Goal: Task Accomplishment & Management: Manage account settings

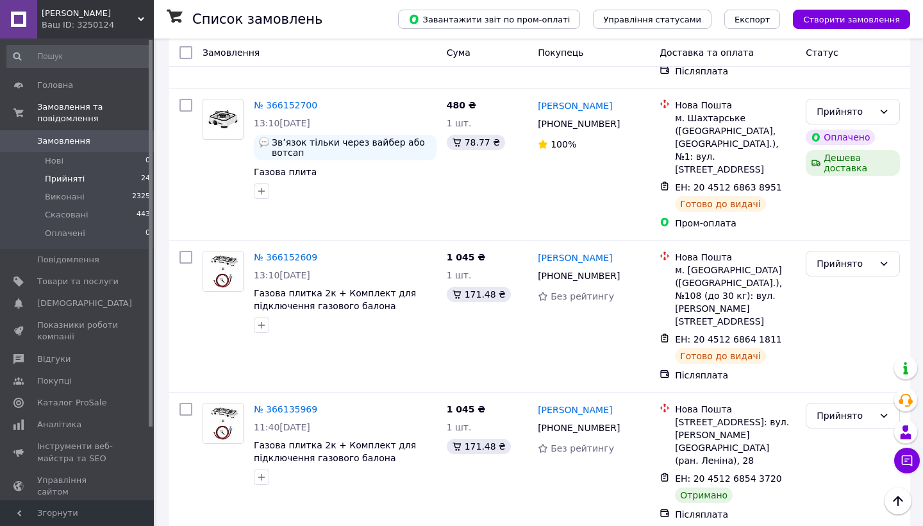
scroll to position [1497, 0]
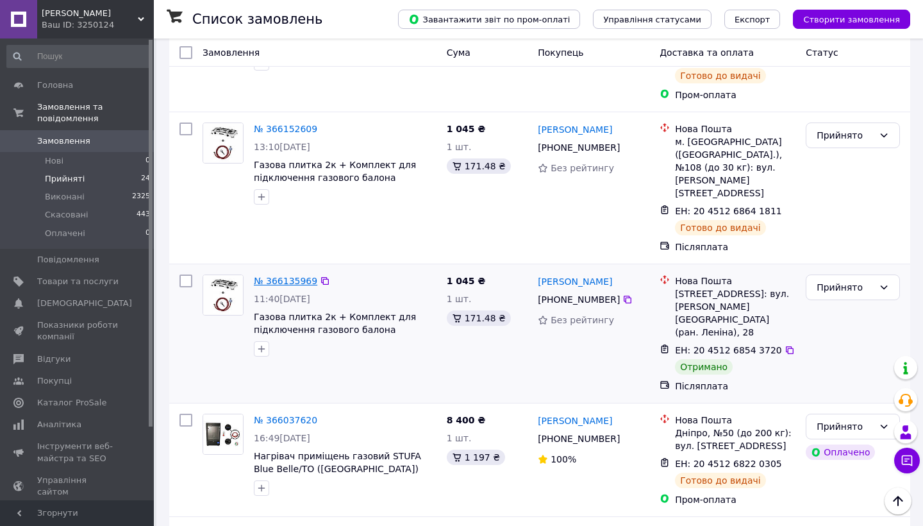
click at [274, 276] on link "№ 366135969" at bounding box center [285, 281] width 63 height 10
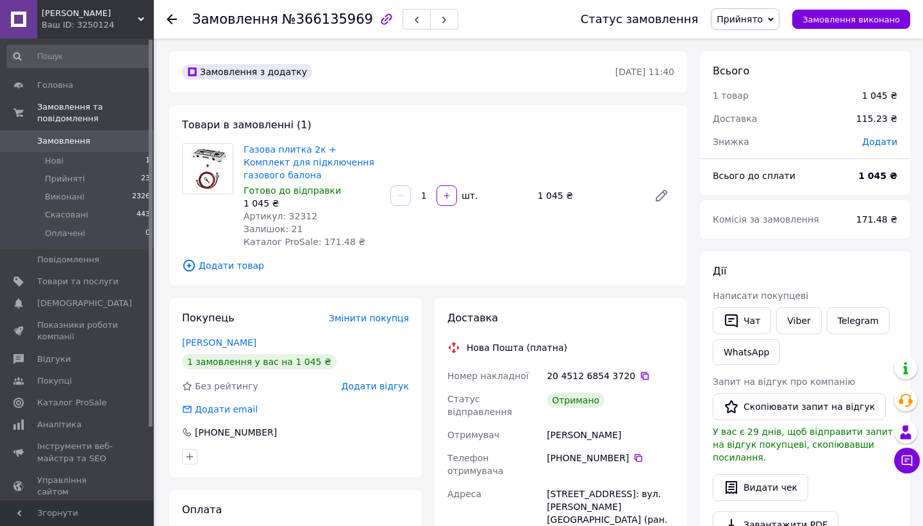
click at [640, 378] on icon at bounding box center [645, 375] width 10 height 10
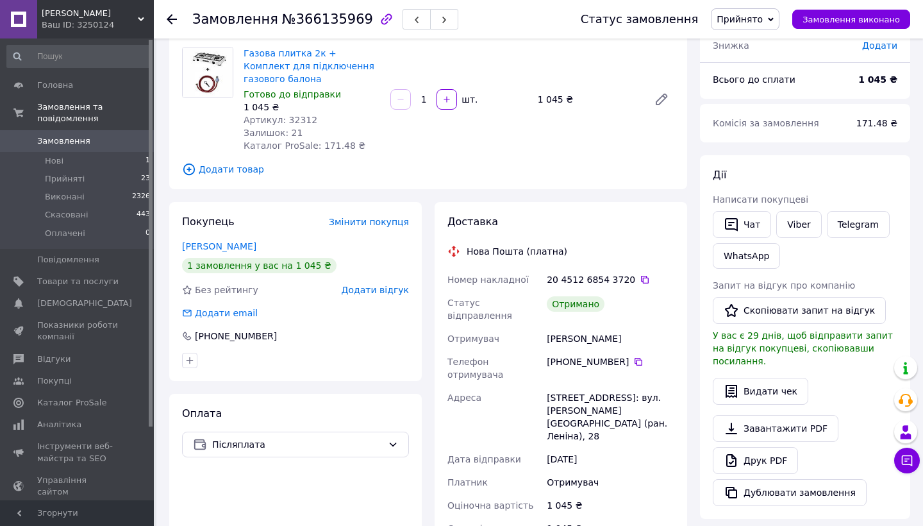
scroll to position [58, 0]
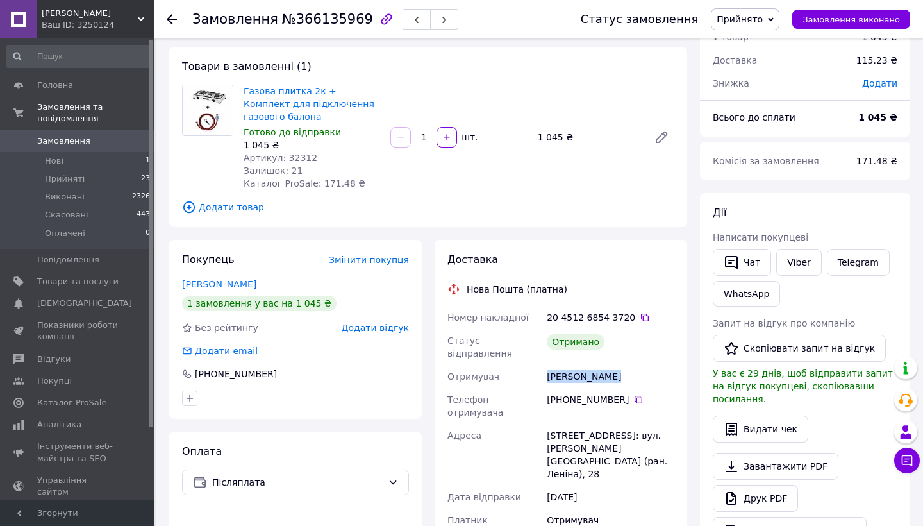
drag, startPoint x: 619, startPoint y: 372, endPoint x: 550, endPoint y: 371, distance: 68.6
click at [550, 371] on div "[PERSON_NAME]" at bounding box center [610, 376] width 133 height 23
copy div "[PERSON_NAME]"
click at [376, 324] on div "Покупець Змінити покупця [PERSON_NAME] 1 замовлення у вас на 1 045 ₴ Без рейтин…" at bounding box center [295, 329] width 253 height 179
click at [376, 333] on span "Додати відгук" at bounding box center [375, 327] width 67 height 10
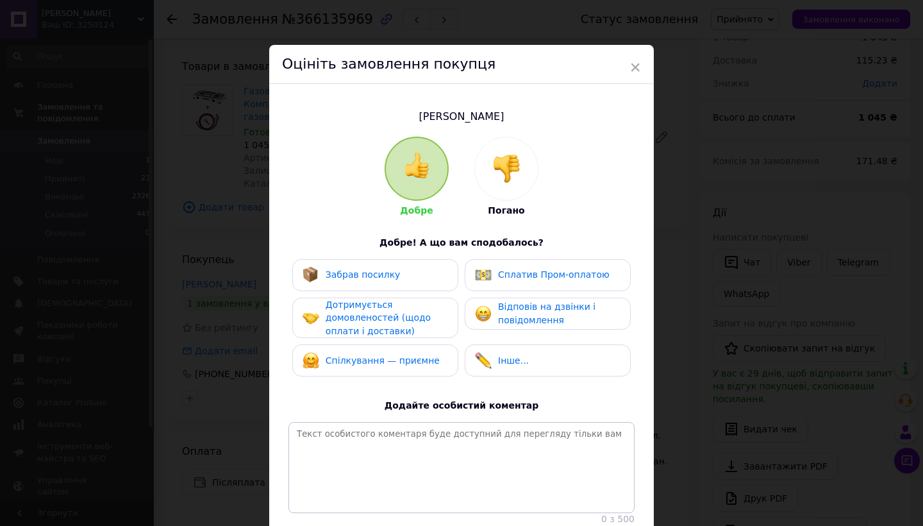
click at [387, 247] on div "Добре Погано Добре! А що вам сподобалось? Забрав посилку Сплатив Пром-оплатою Д…" at bounding box center [461, 331] width 346 height 388
click at [385, 271] on span "Забрав посилку" at bounding box center [363, 274] width 75 height 10
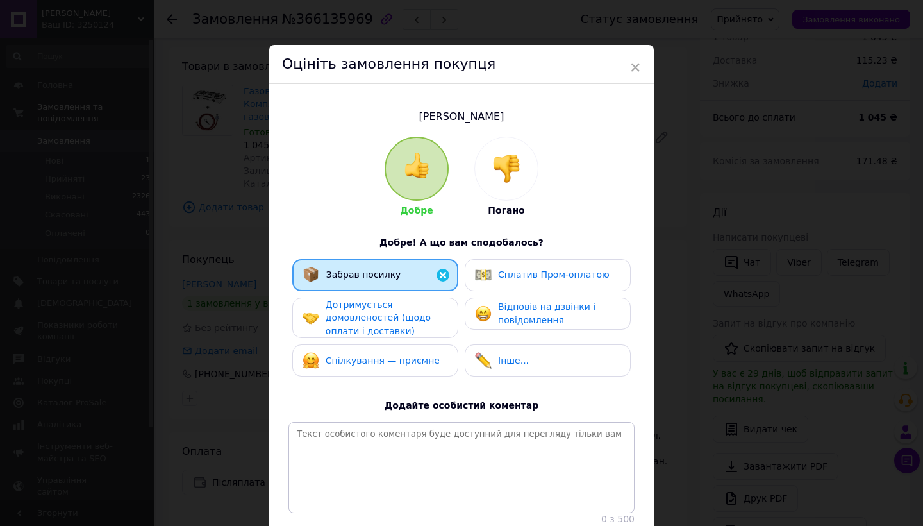
click at [385, 324] on span "Дотримується домовленостей (щодо оплати і доставки)" at bounding box center [378, 317] width 105 height 37
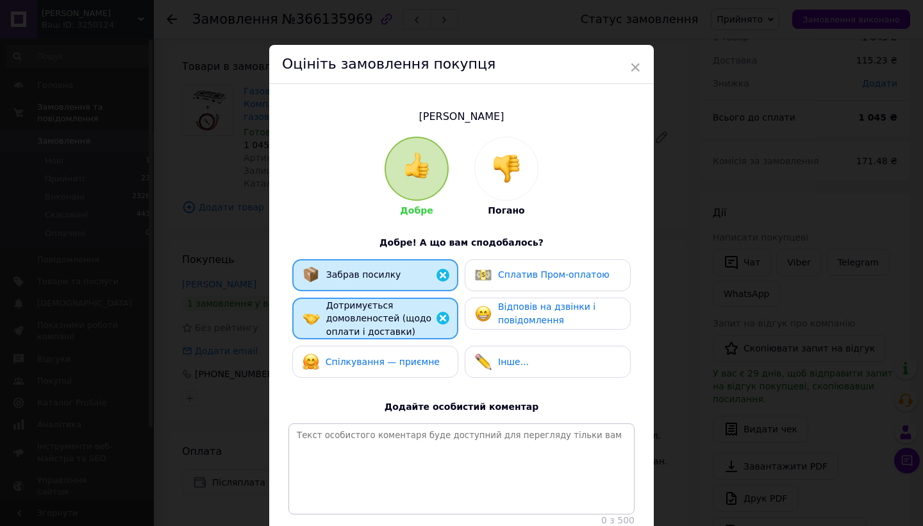
click at [383, 350] on div "Спілкування — приємне" at bounding box center [375, 361] width 166 height 32
click at [493, 328] on div "Відповів на дзвінки і повідомлення" at bounding box center [548, 313] width 166 height 32
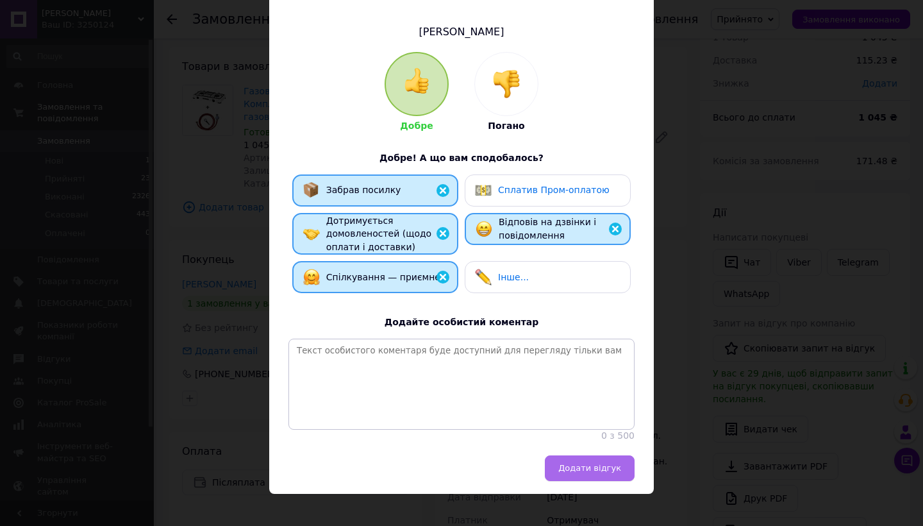
scroll to position [84, 0]
click at [587, 465] on button "Додати відгук" at bounding box center [590, 469] width 90 height 26
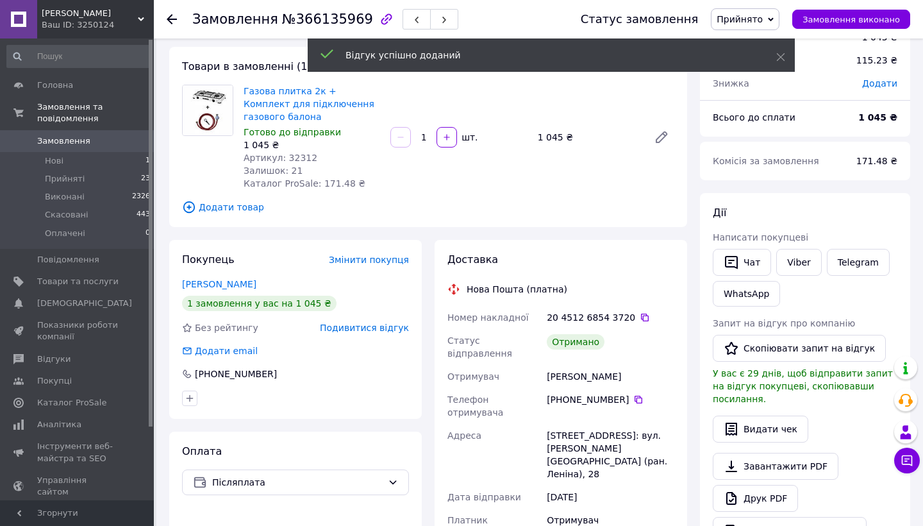
click at [737, 14] on span "Прийнято" at bounding box center [740, 19] width 46 height 10
click at [734, 38] on li "Виконано" at bounding box center [745, 44] width 67 height 19
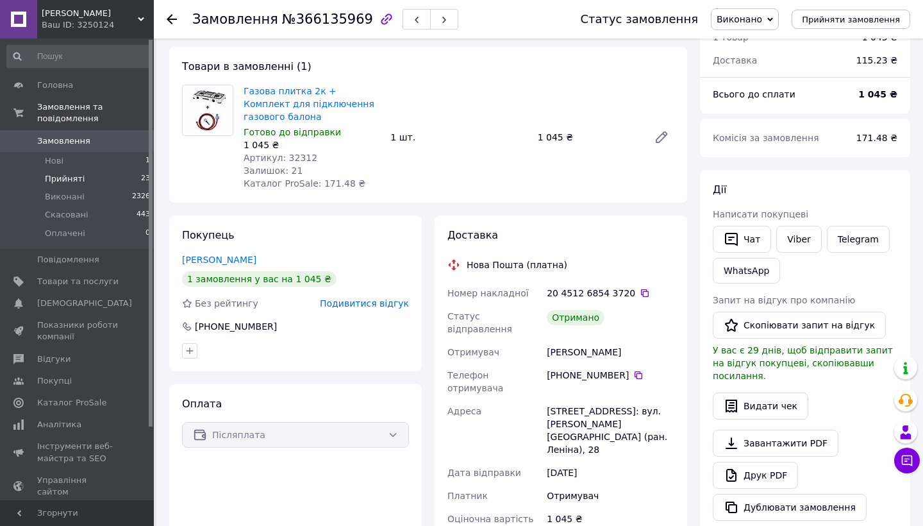
click at [131, 174] on li "Прийняті 23" at bounding box center [79, 179] width 158 height 18
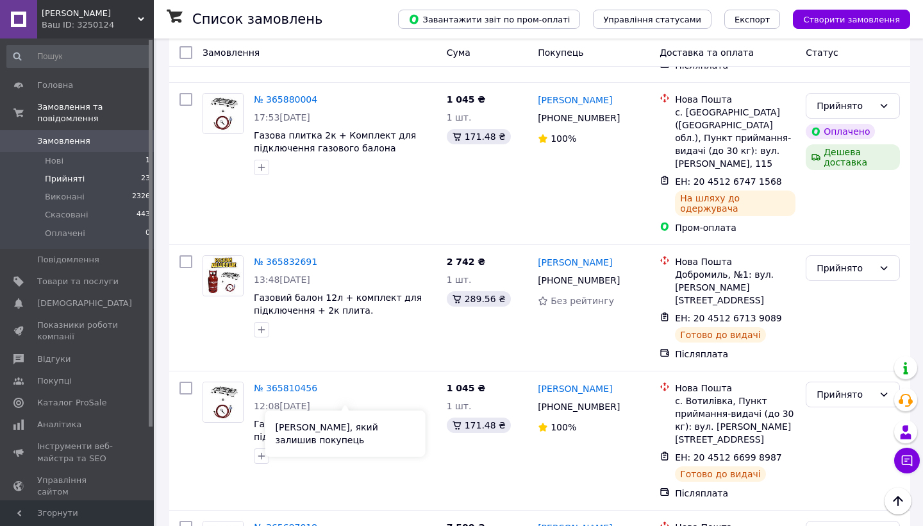
scroll to position [2461, 0]
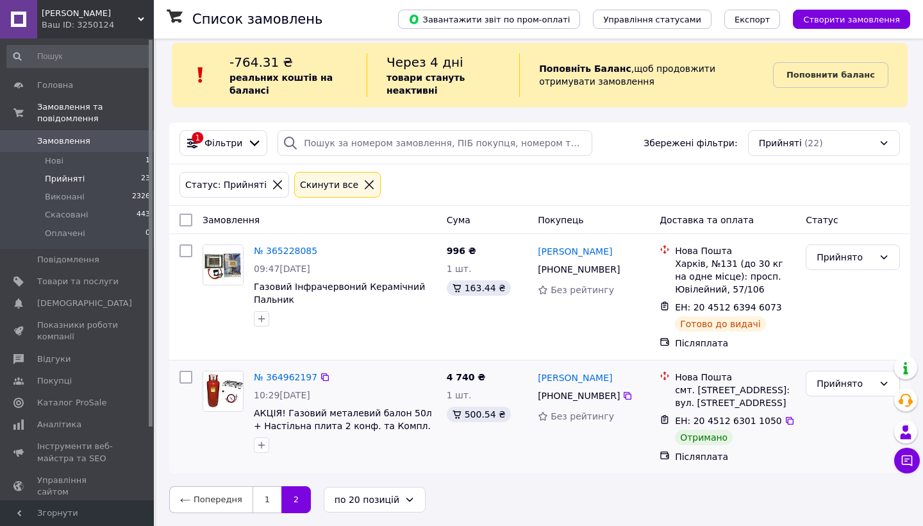
scroll to position [17, 0]
click at [287, 376] on link "№ 364962197" at bounding box center [285, 377] width 63 height 10
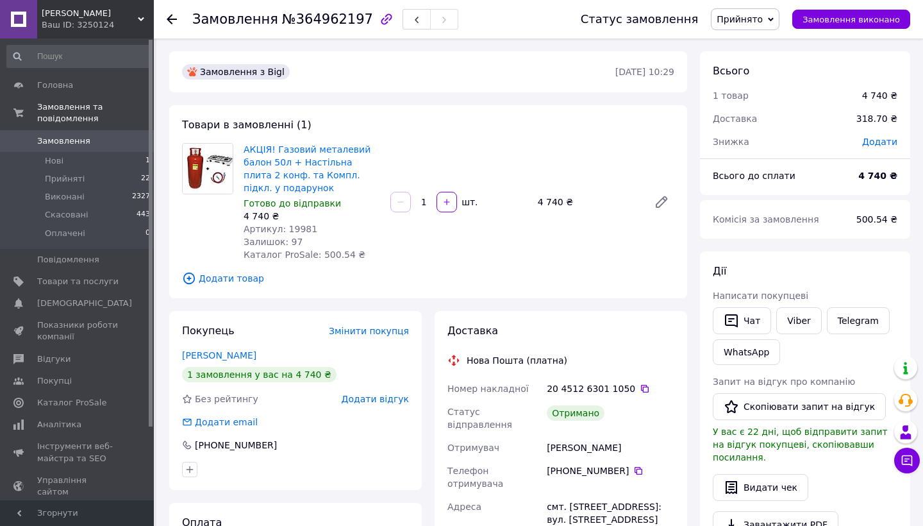
drag, startPoint x: 620, startPoint y: 438, endPoint x: 538, endPoint y: 440, distance: 82.1
copy div "Отримувач [PERSON_NAME]"
click at [374, 399] on span "Додати відгук" at bounding box center [375, 399] width 67 height 10
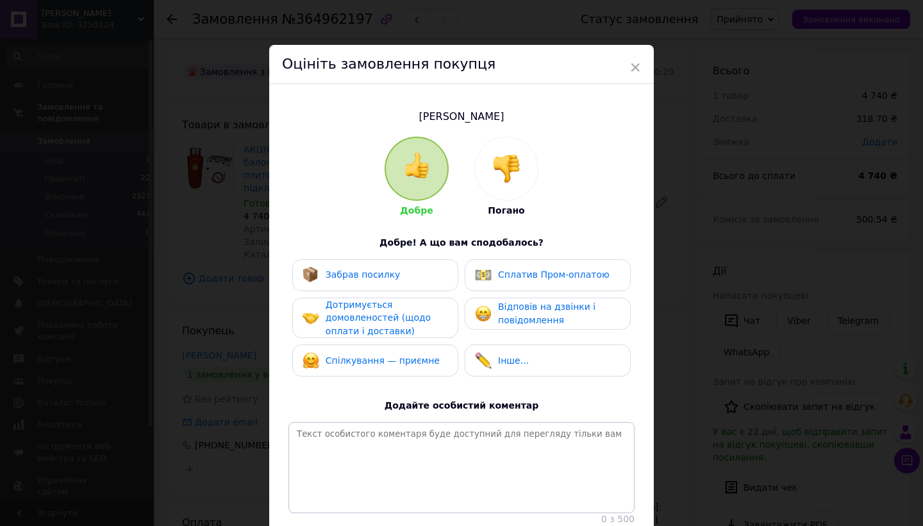
click at [360, 261] on div "Забрав посилку" at bounding box center [375, 275] width 166 height 32
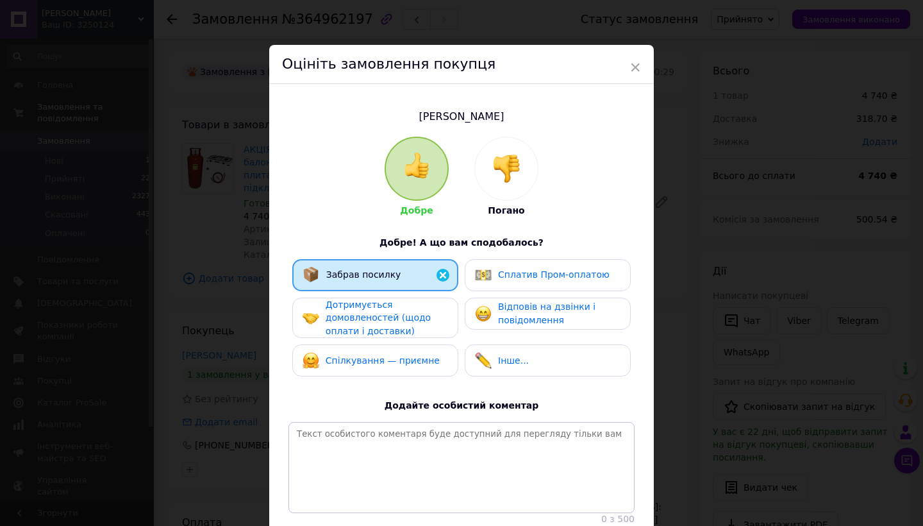
click at [369, 297] on div "Дотримується домовленостей (щодо оплати і доставки)" at bounding box center [375, 317] width 166 height 41
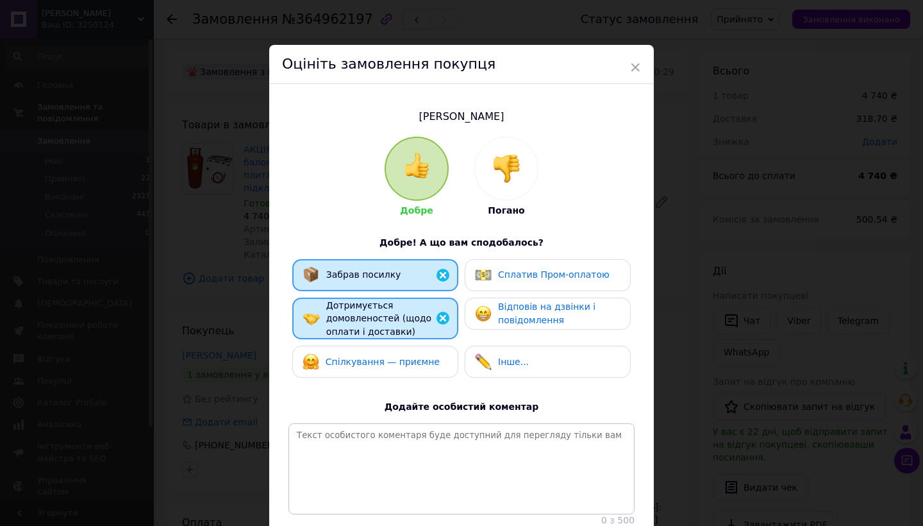
click at [354, 358] on span "Спілкування — приємне" at bounding box center [383, 361] width 114 height 10
click at [492, 305] on div "Відповів на дзвінки і повідомлення" at bounding box center [547, 313] width 145 height 26
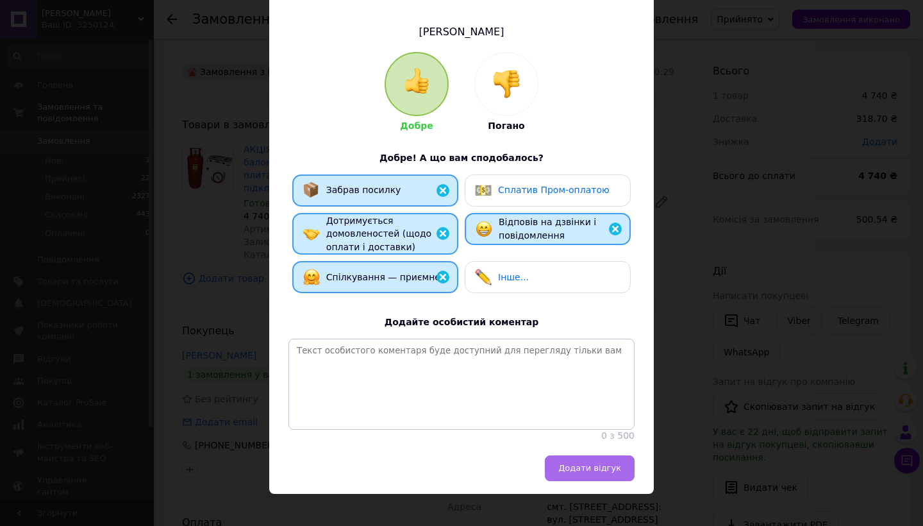
scroll to position [84, 0]
click at [610, 463] on span "Додати відгук" at bounding box center [589, 468] width 63 height 10
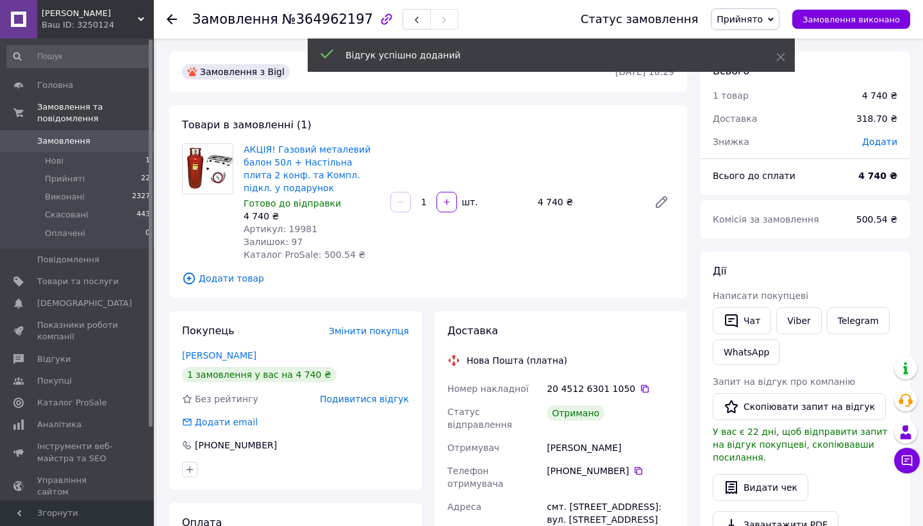
click at [737, 9] on span "Прийнято" at bounding box center [745, 19] width 69 height 22
click at [734, 35] on ul "[PERSON_NAME] Оплачено" at bounding box center [745, 63] width 69 height 65
click at [741, 16] on span "Прийнято" at bounding box center [740, 19] width 46 height 10
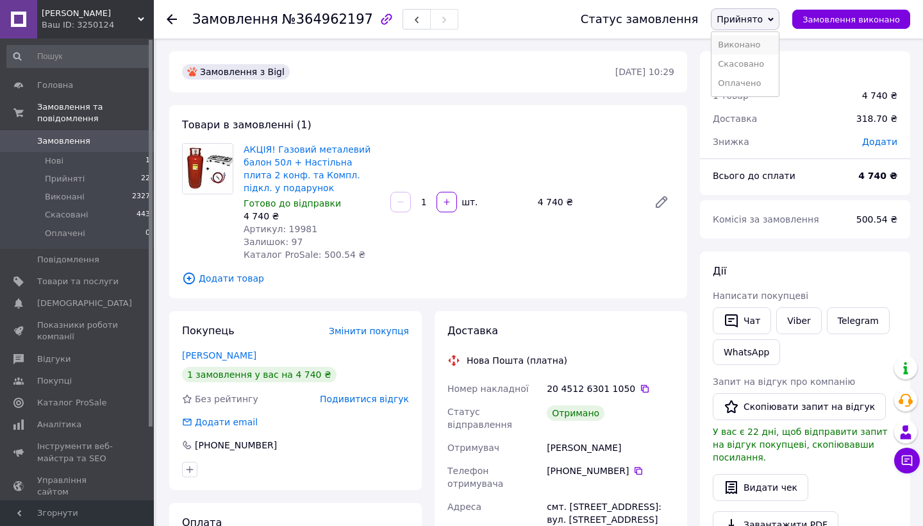
click at [737, 40] on li "Виконано" at bounding box center [745, 44] width 67 height 19
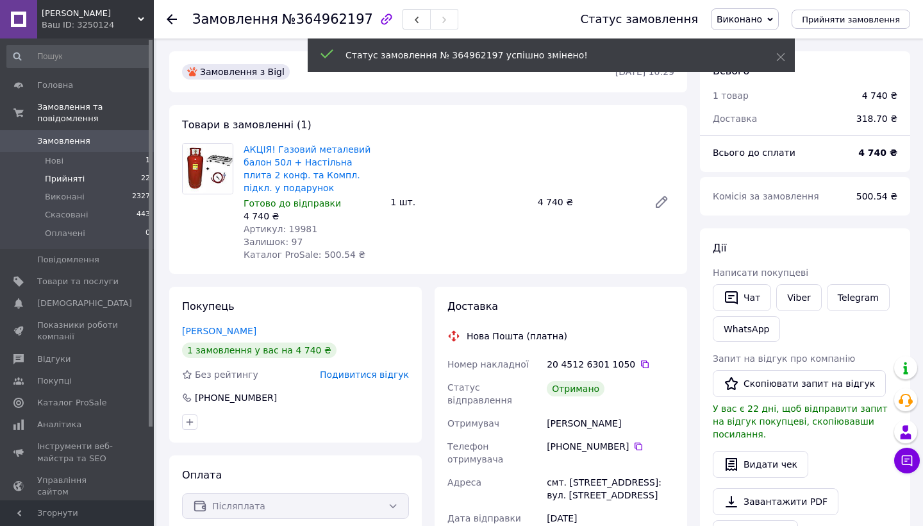
click at [130, 178] on li "Прийняті 22" at bounding box center [79, 179] width 158 height 18
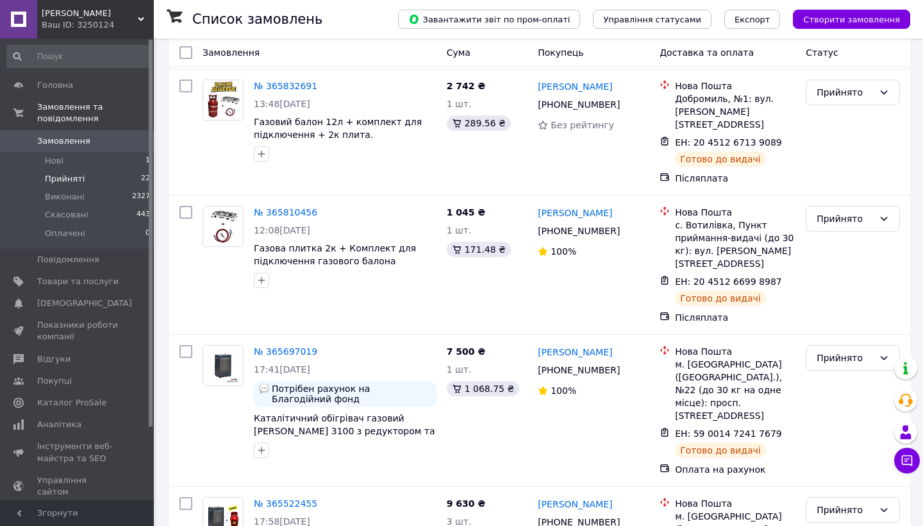
scroll to position [2498, 0]
click at [287, 499] on link "№ 365522455" at bounding box center [285, 504] width 63 height 10
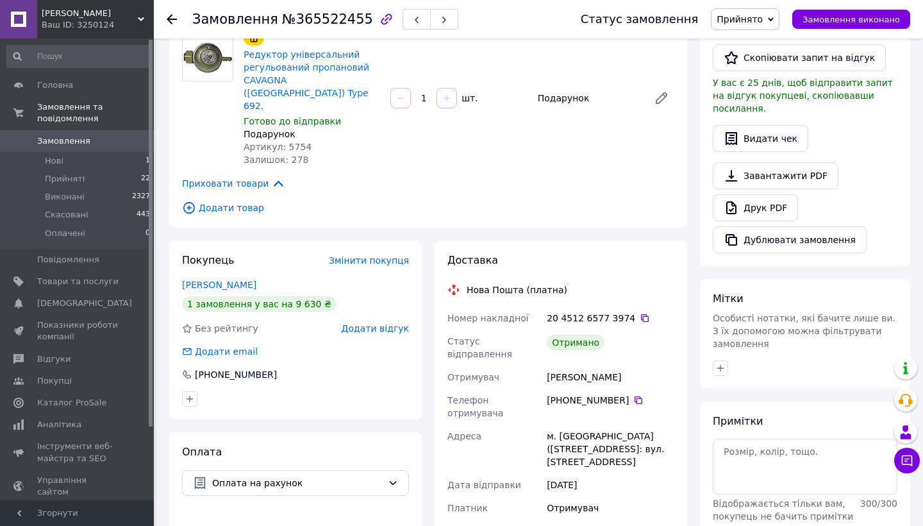
scroll to position [351, 0]
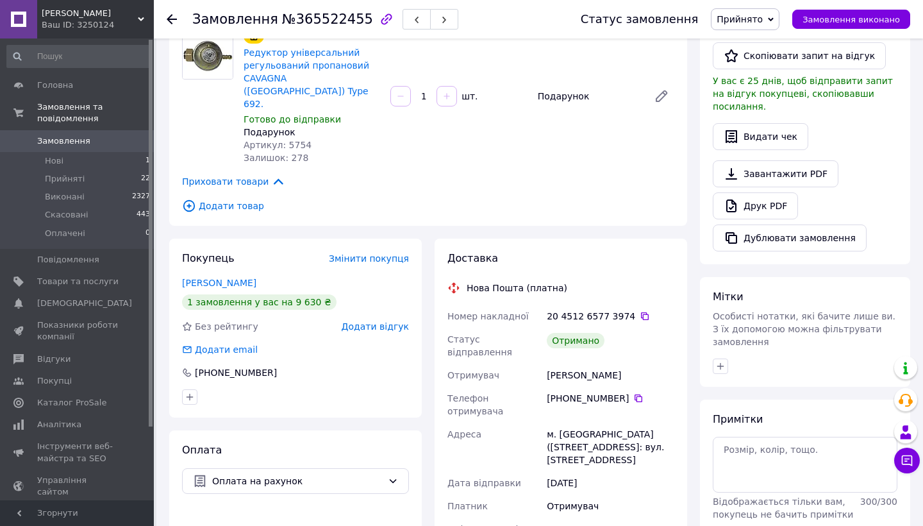
click at [382, 321] on span "Додати відгук" at bounding box center [375, 326] width 67 height 10
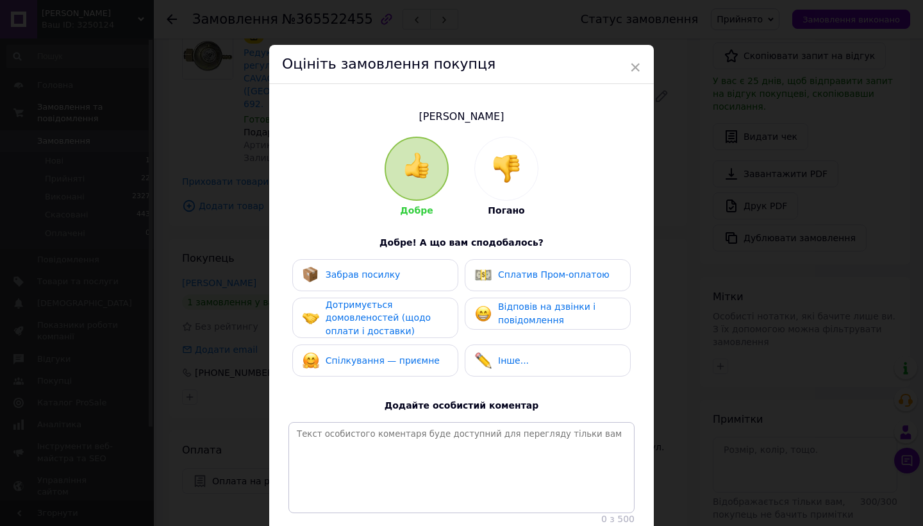
click at [373, 283] on div "Забрав посилку" at bounding box center [375, 275] width 166 height 32
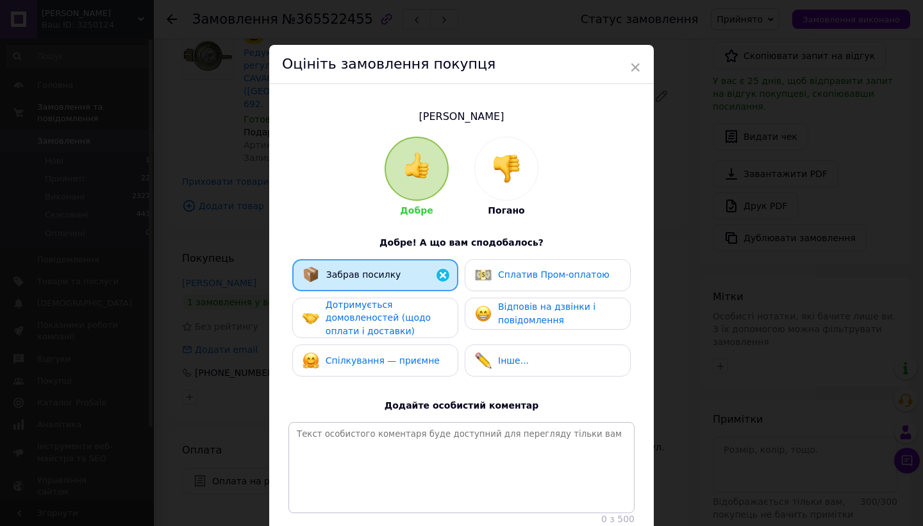
click at [376, 319] on span "Дотримується домовленостей (щодо оплати і доставки)" at bounding box center [378, 317] width 105 height 37
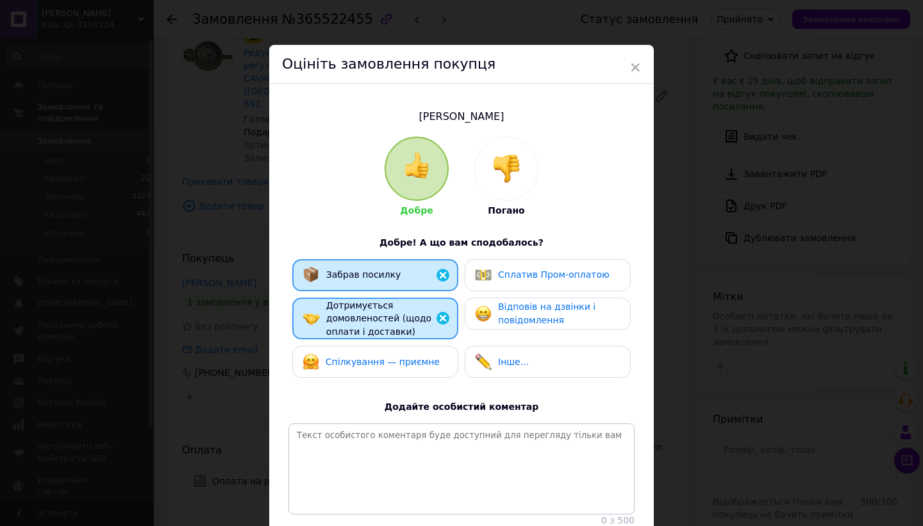
click at [376, 353] on div "Спілкування — приємне" at bounding box center [371, 361] width 137 height 17
click at [518, 303] on span "Відповів на дзвінки і повідомлення" at bounding box center [546, 313] width 97 height 24
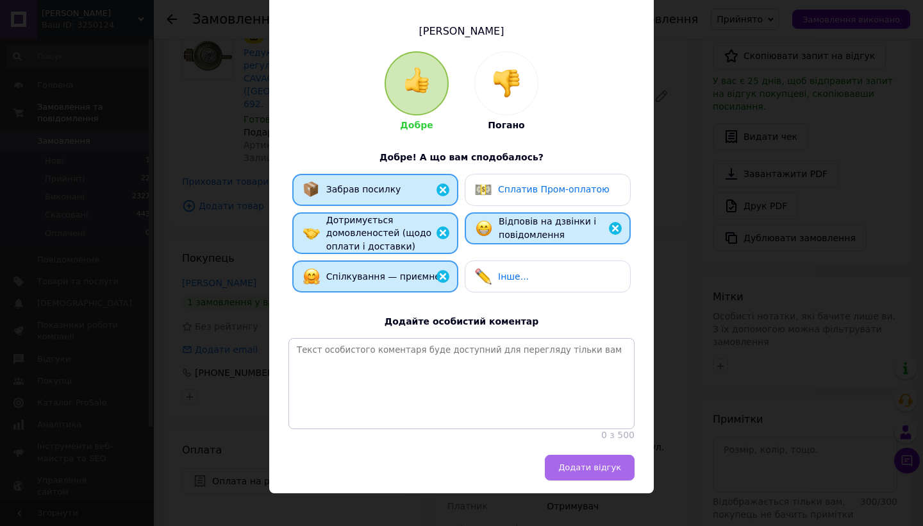
scroll to position [84, 0]
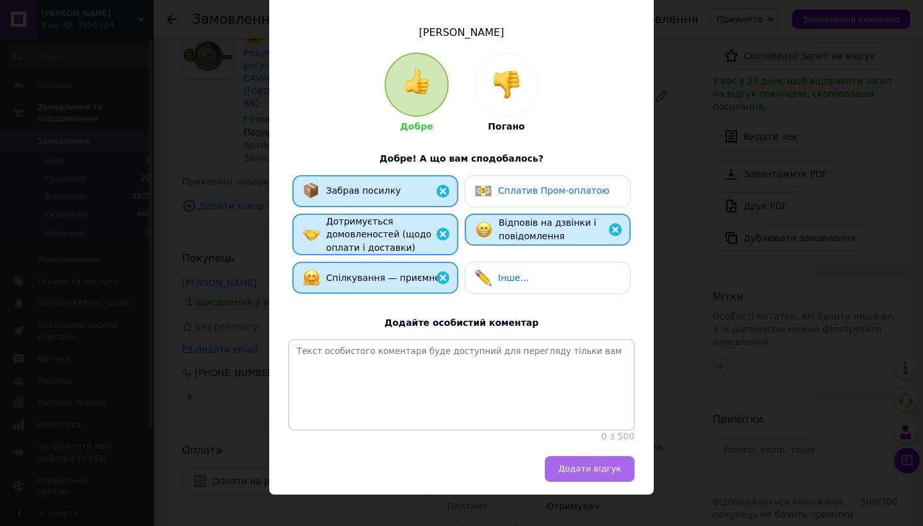
click at [600, 456] on button "Додати відгук" at bounding box center [590, 469] width 90 height 26
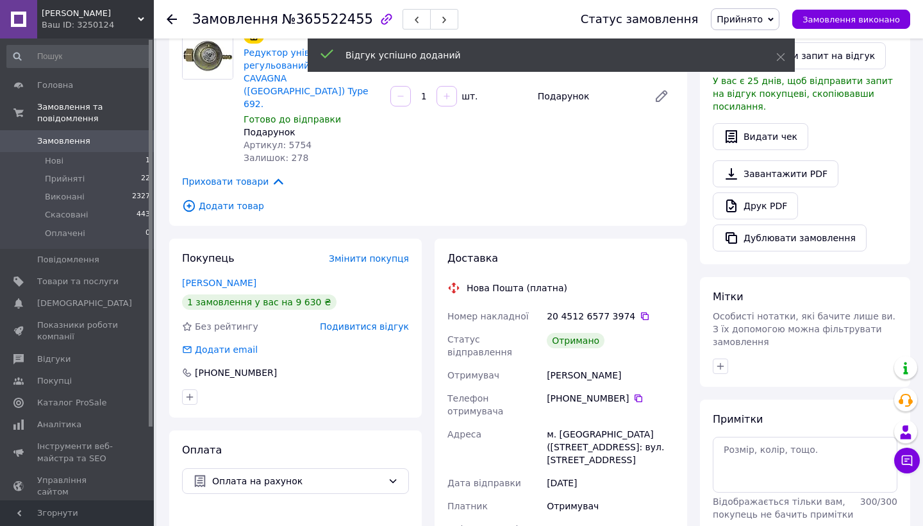
click at [737, 21] on span "Прийнято" at bounding box center [740, 19] width 46 height 10
click at [733, 37] on li "Виконано" at bounding box center [745, 44] width 67 height 19
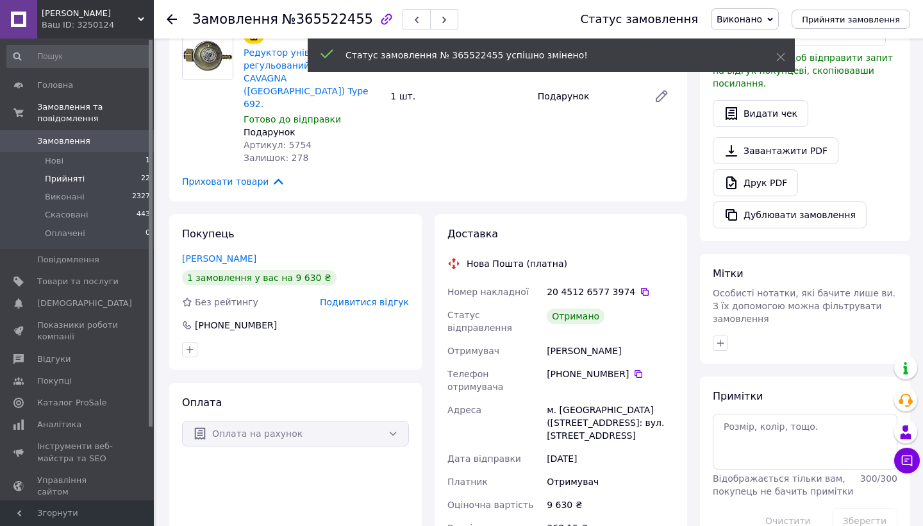
click at [141, 174] on span "22" at bounding box center [145, 179] width 9 height 12
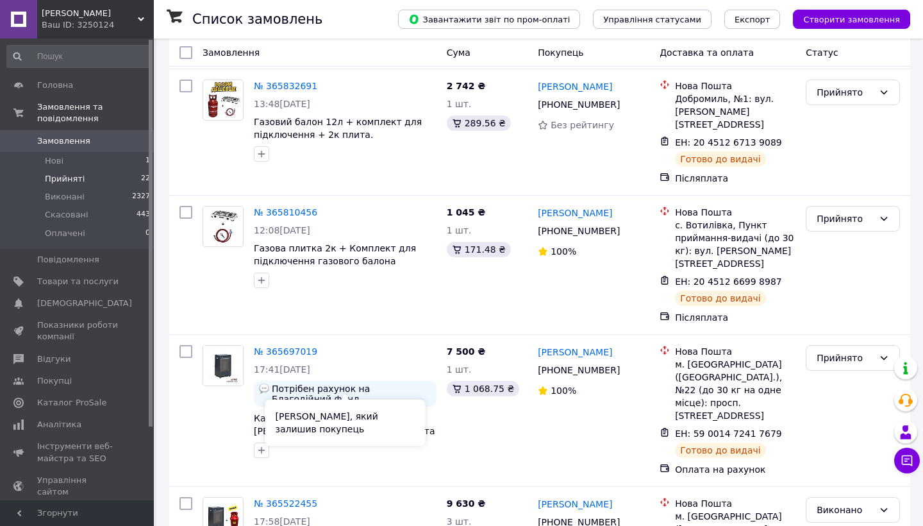
scroll to position [2498, 0]
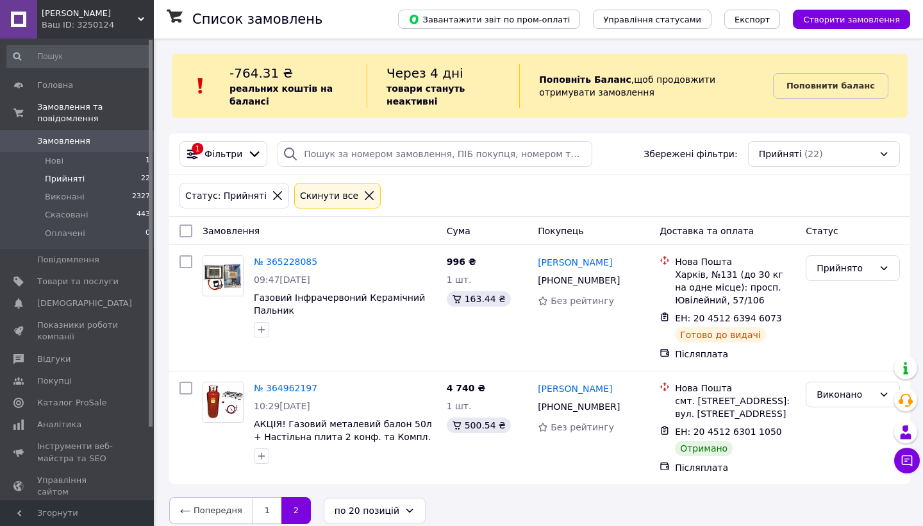
click at [98, 184] on li "Прийняті 22" at bounding box center [79, 179] width 158 height 18
click at [72, 354] on span "Відгуки" at bounding box center [77, 359] width 81 height 12
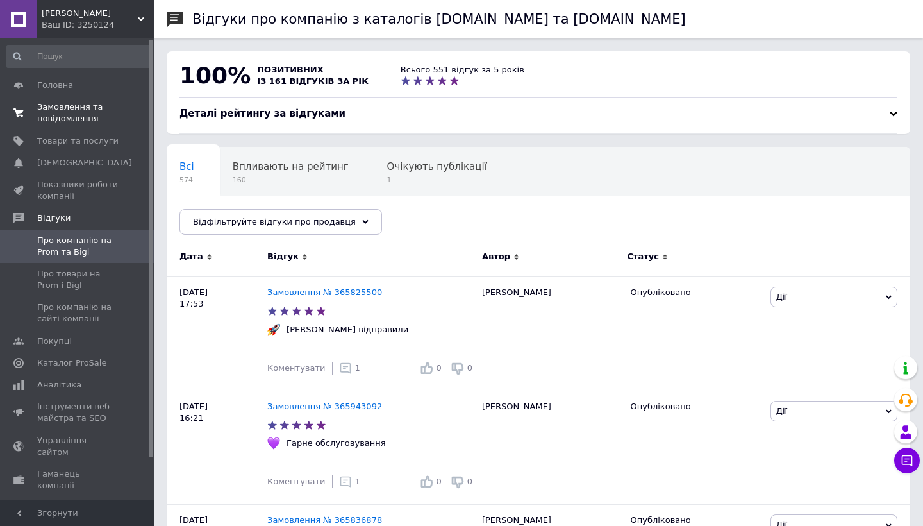
click at [97, 117] on span "Замовлення та повідомлення" at bounding box center [77, 112] width 81 height 23
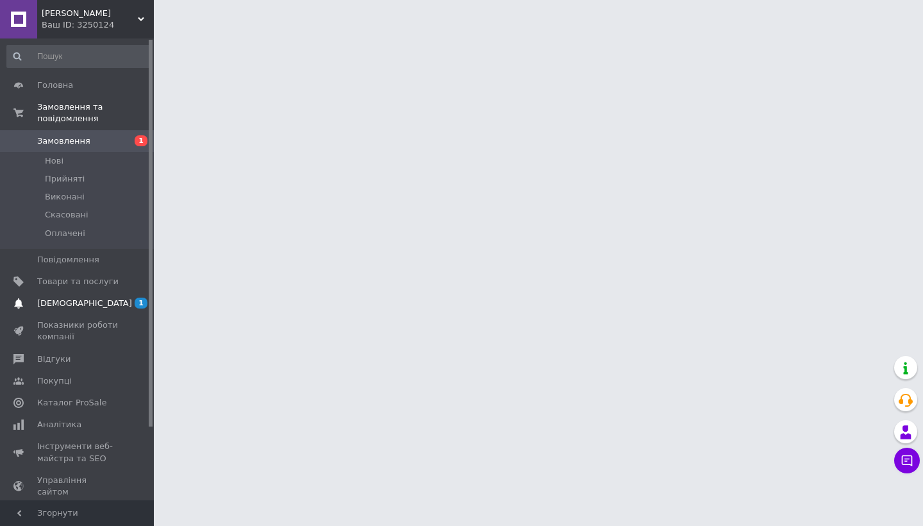
click at [128, 302] on span "1 0" at bounding box center [136, 303] width 35 height 12
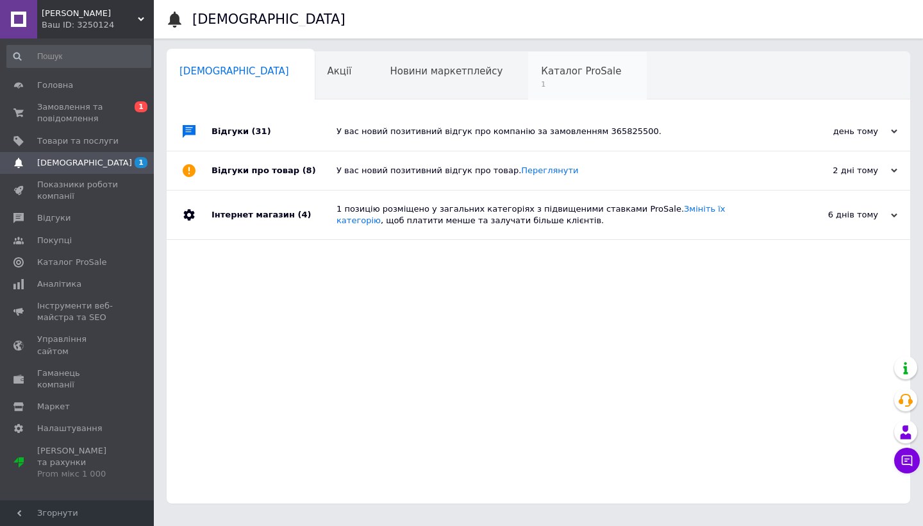
click at [541, 66] on span "Каталог ProSale" at bounding box center [581, 71] width 80 height 12
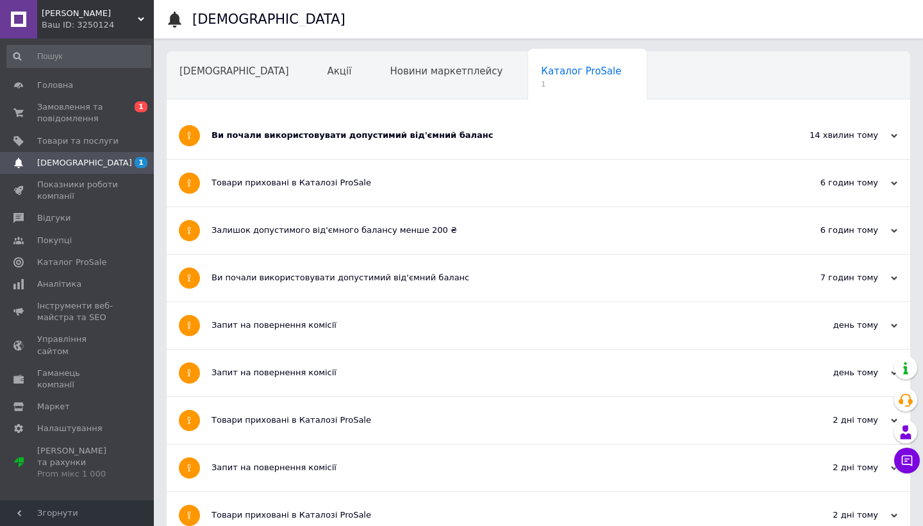
click at [341, 137] on div "Ви почали використовувати допустимий від'ємний баланс" at bounding box center [491, 135] width 558 height 12
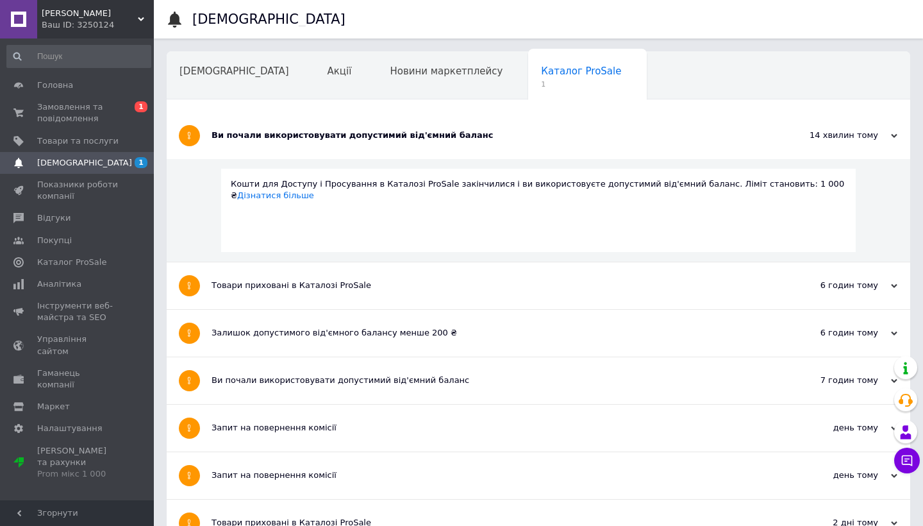
click at [341, 137] on div "Ви почали використовувати допустимий від'ємний баланс" at bounding box center [491, 135] width 558 height 12
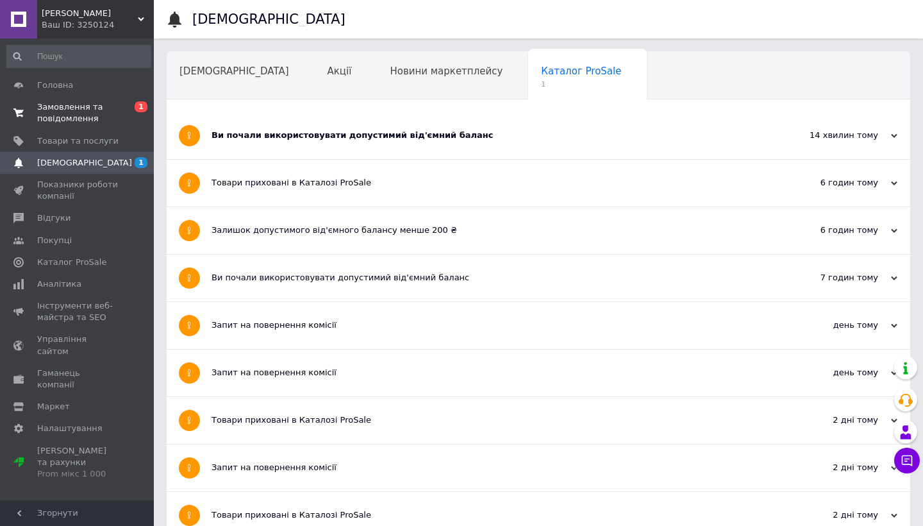
click at [119, 122] on span "0 1" at bounding box center [136, 112] width 35 height 23
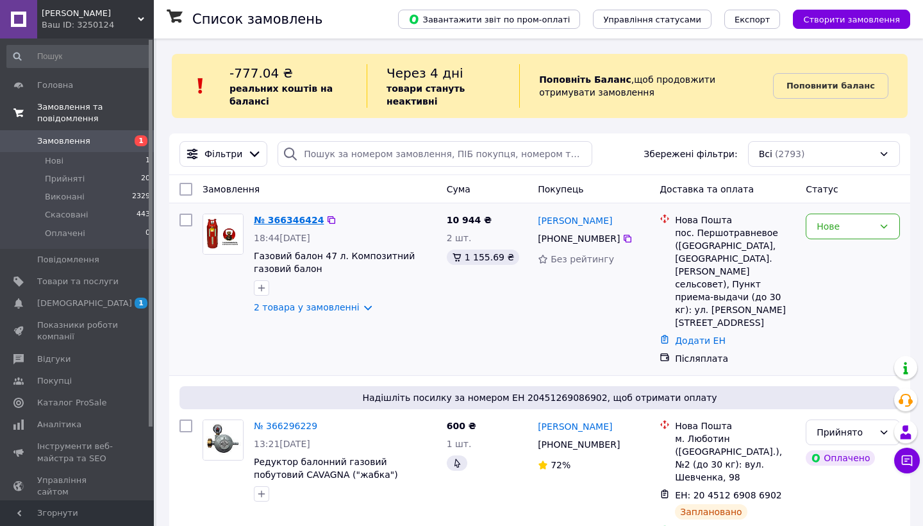
click at [303, 221] on link "№ 366346424" at bounding box center [289, 220] width 70 height 10
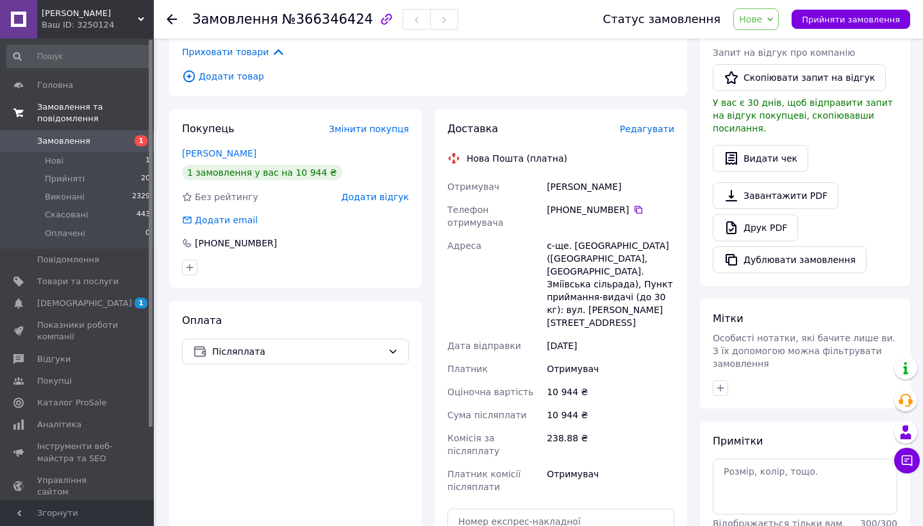
scroll to position [345, 0]
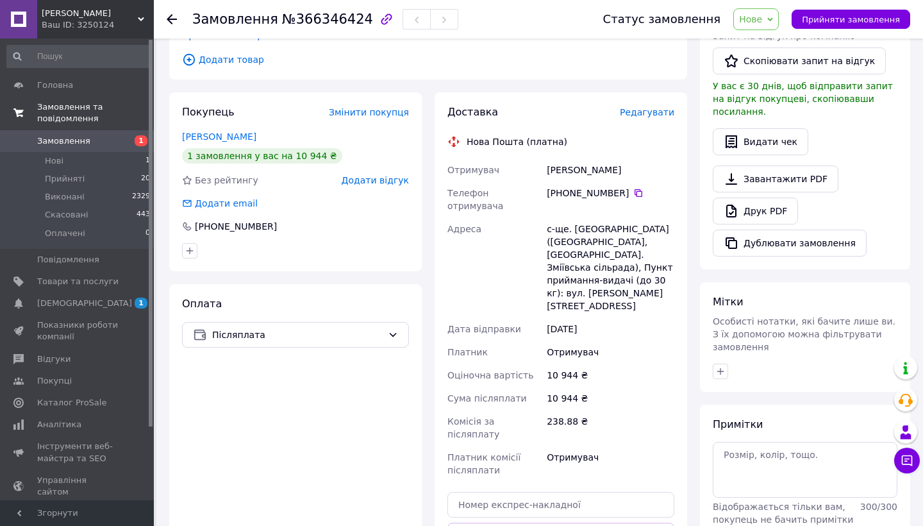
click at [667, 115] on span "Редагувати" at bounding box center [647, 112] width 54 height 10
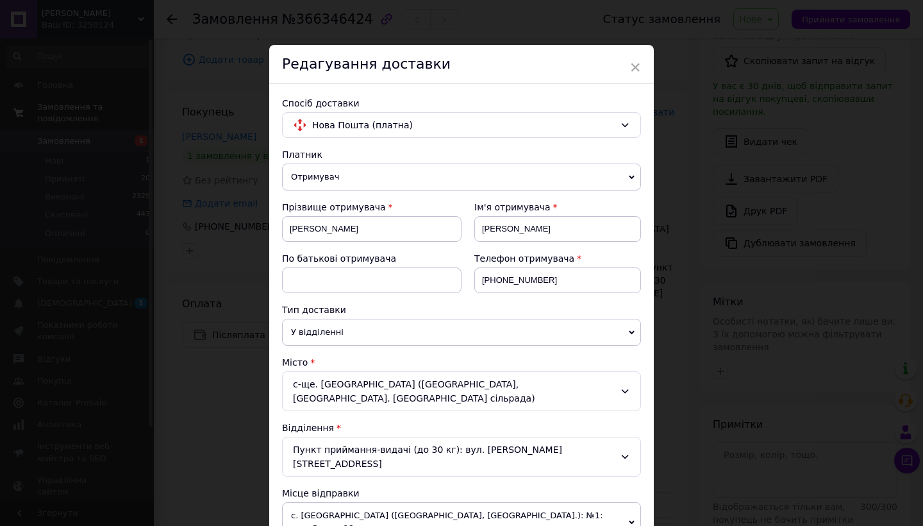
scroll to position [122, 0]
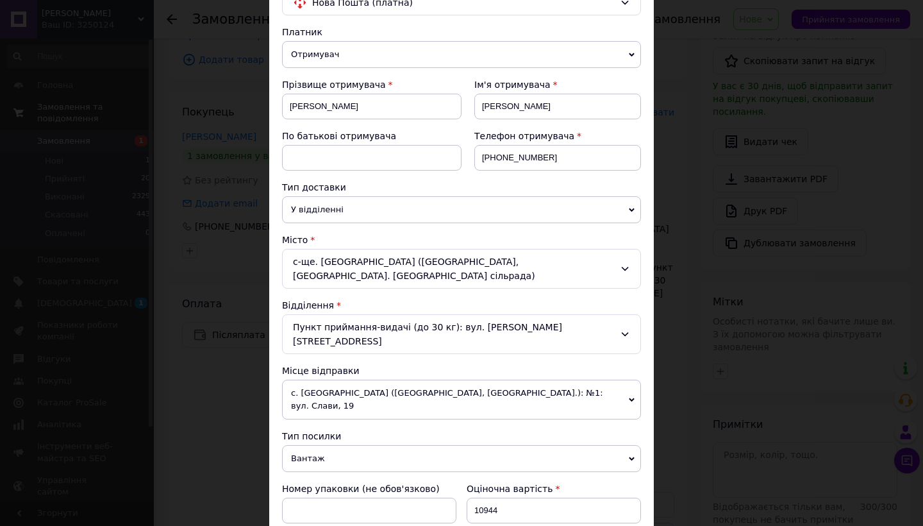
click at [418, 267] on div "с-ще. Велетень (Харківська обл., Чугуївський р-н. Зміївська сільрада)" at bounding box center [461, 269] width 359 height 40
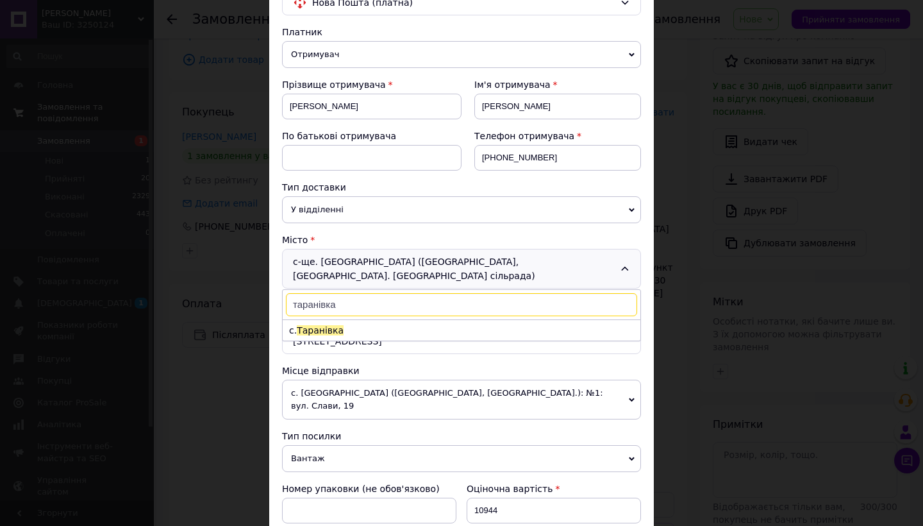
type input "таранівка"
click at [317, 325] on span "Таранівка" at bounding box center [320, 330] width 47 height 10
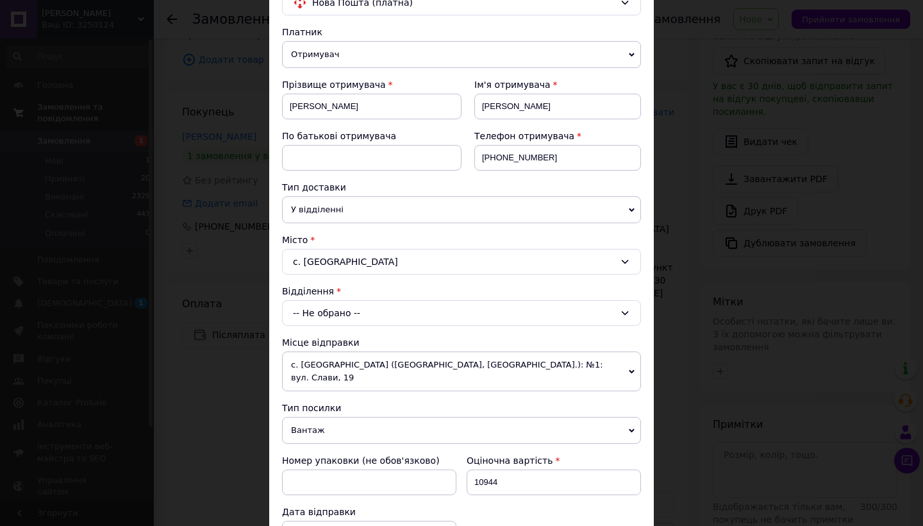
click at [317, 315] on div "-- Не обрано --" at bounding box center [461, 313] width 359 height 26
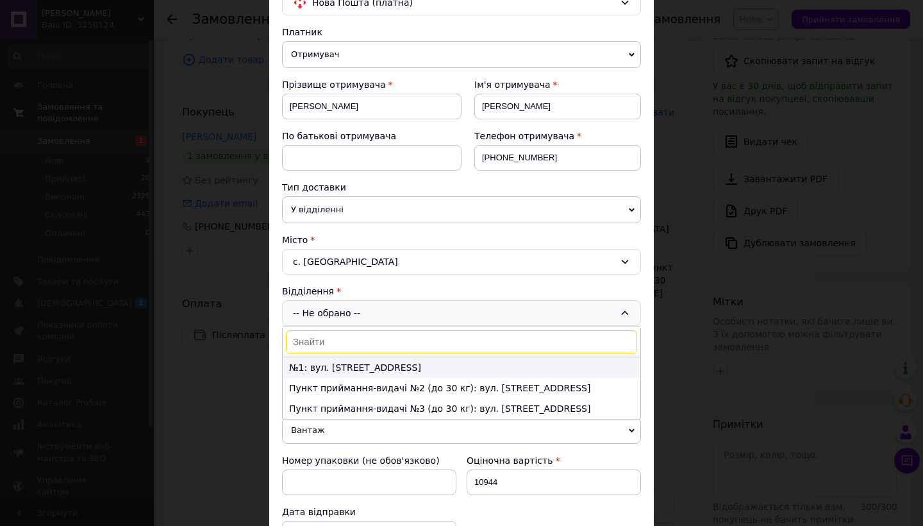
click at [331, 370] on li "№1: вул. Харківська, 18" at bounding box center [462, 367] width 358 height 21
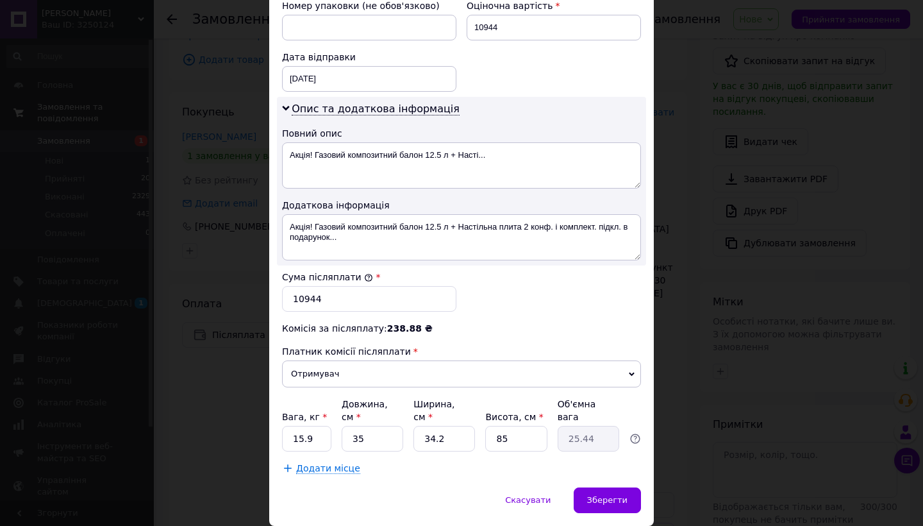
scroll to position [578, 0]
click at [329, 462] on span "Додати місце" at bounding box center [328, 467] width 64 height 11
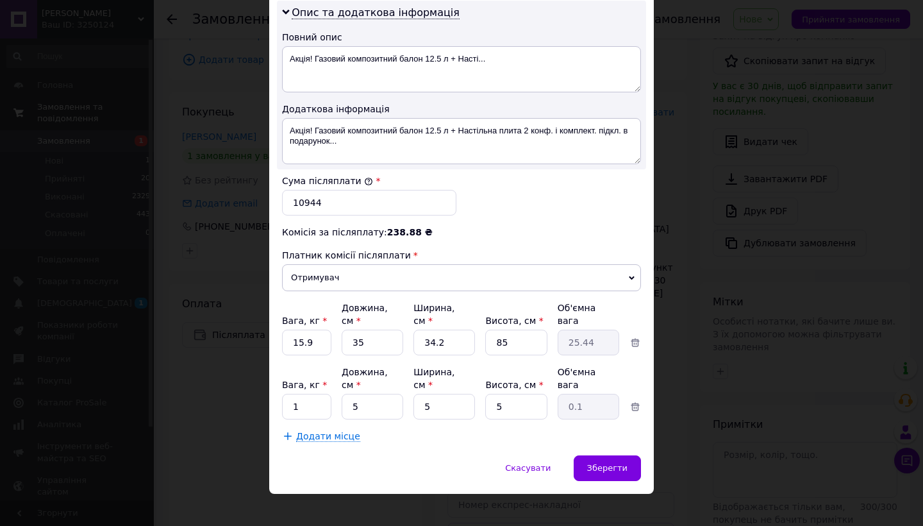
scroll to position [672, 0]
click at [309, 394] on input "1" at bounding box center [306, 407] width 49 height 26
type input "6"
click at [399, 403] on input "5" at bounding box center [373, 407] width 62 height 26
type input "3"
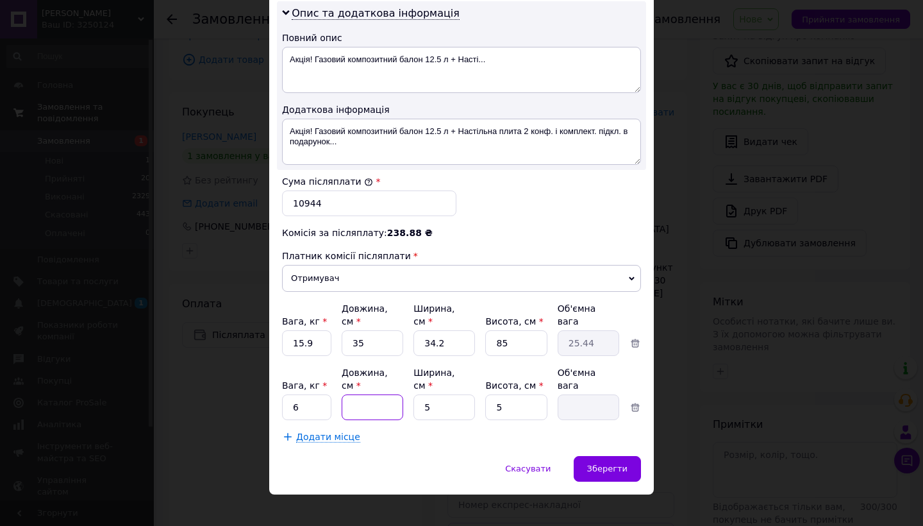
type input "0.1"
type input "35"
type input "0.22"
type input "35"
click at [449, 405] on input "5" at bounding box center [444, 407] width 62 height 26
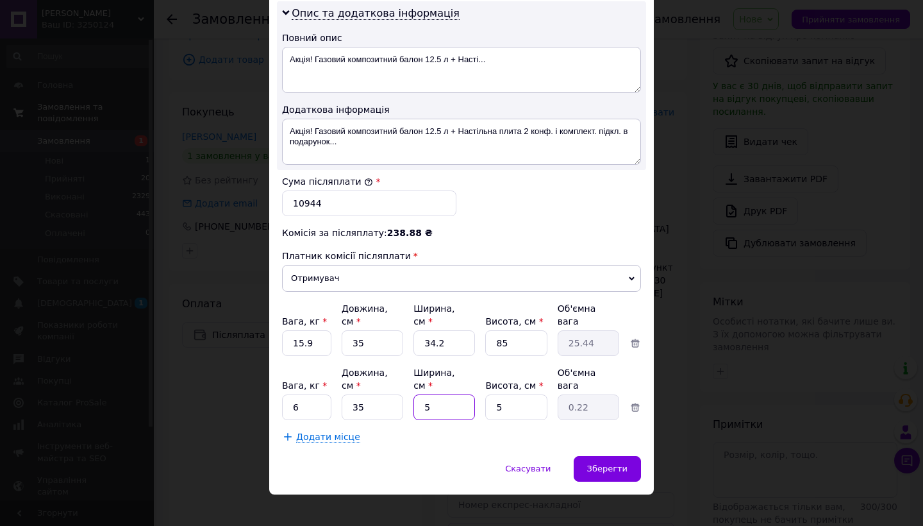
type input "35"
type input "1.53"
type input "35"
click at [490, 399] on input "5" at bounding box center [516, 407] width 62 height 26
type input "35"
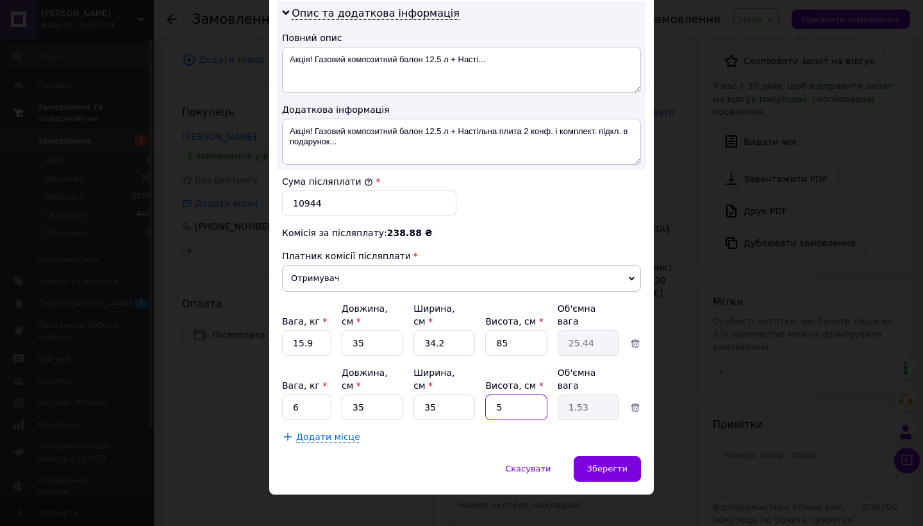
type input "10.72"
type input "35"
click at [637, 459] on div "Зберегти" at bounding box center [607, 469] width 67 height 26
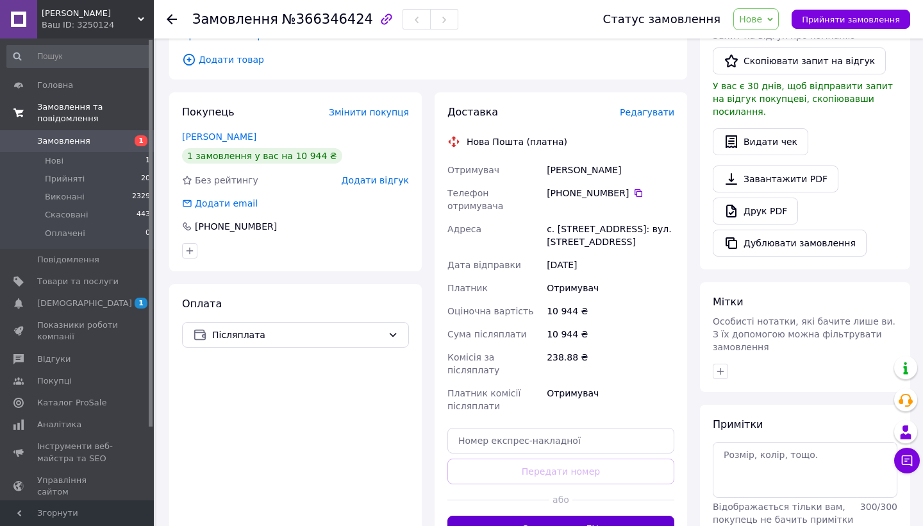
click at [570, 515] on button "Згенерувати ЕН" at bounding box center [560, 528] width 227 height 26
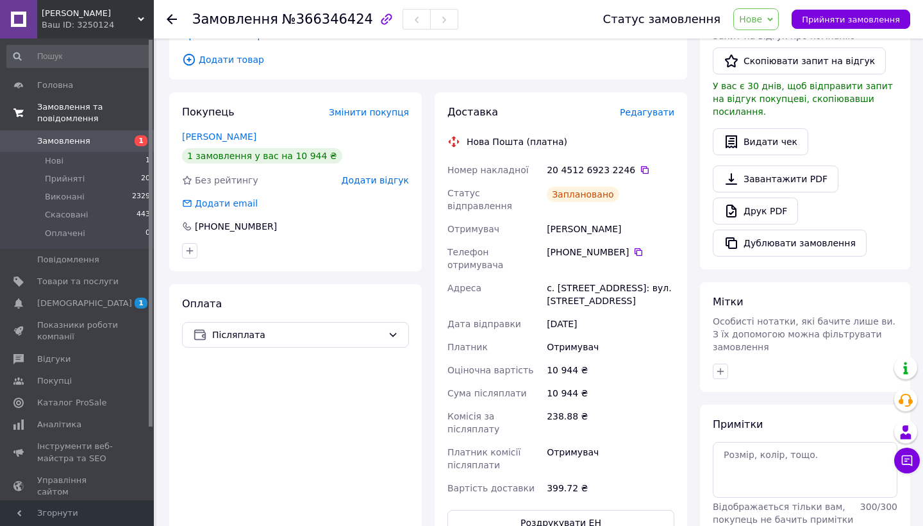
click at [767, 10] on span "Нове" at bounding box center [756, 19] width 46 height 22
click at [765, 41] on li "Прийнято" at bounding box center [763, 44] width 59 height 19
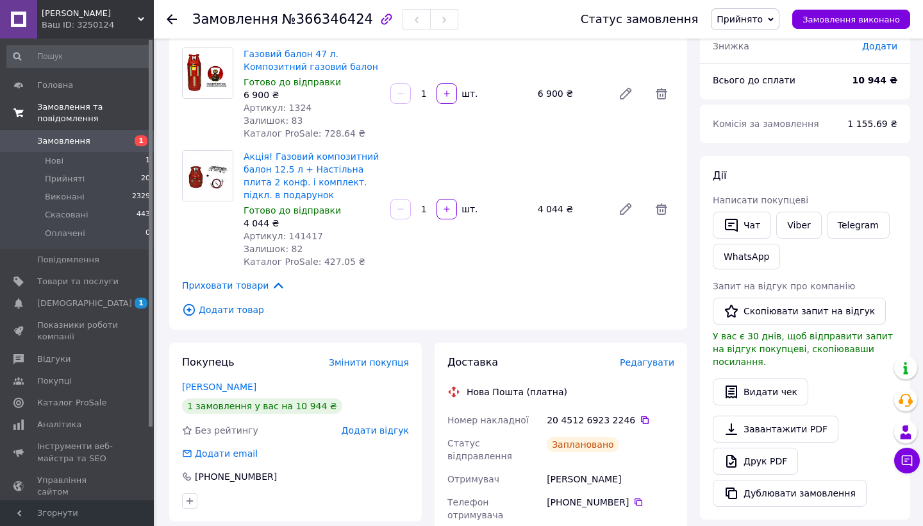
scroll to position [108, 0]
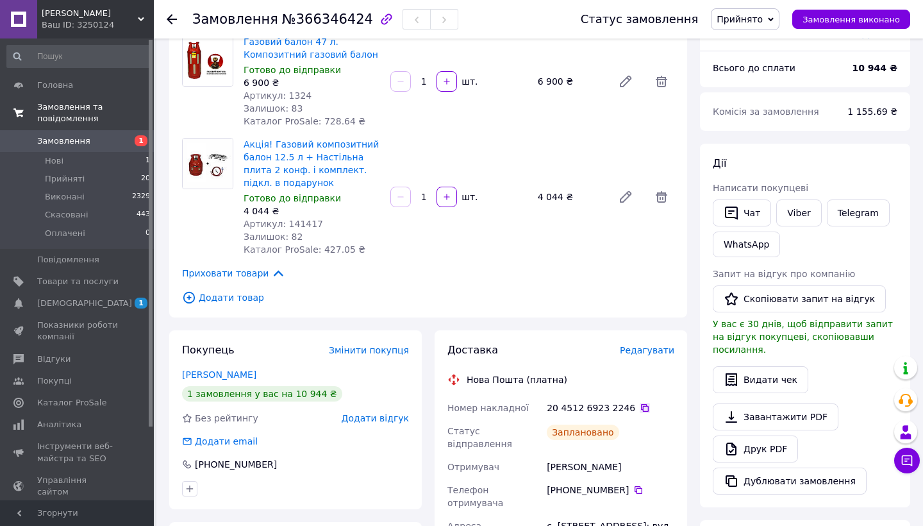
click at [641, 412] on icon at bounding box center [645, 408] width 8 height 8
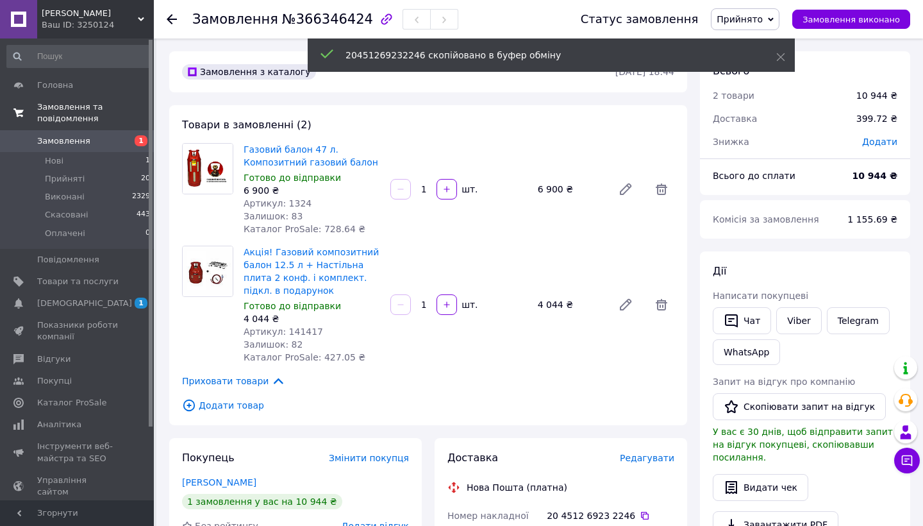
scroll to position [0, 0]
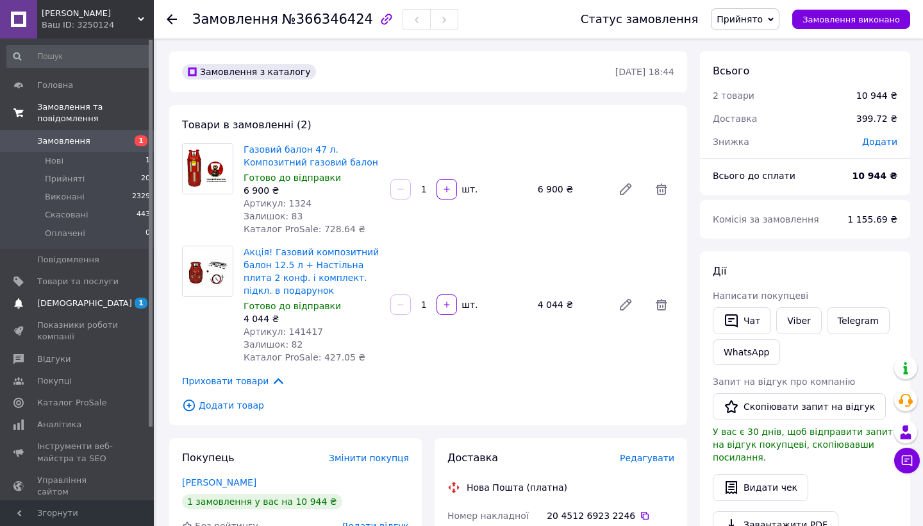
click at [78, 297] on span "[DEMOGRAPHIC_DATA]" at bounding box center [84, 303] width 95 height 12
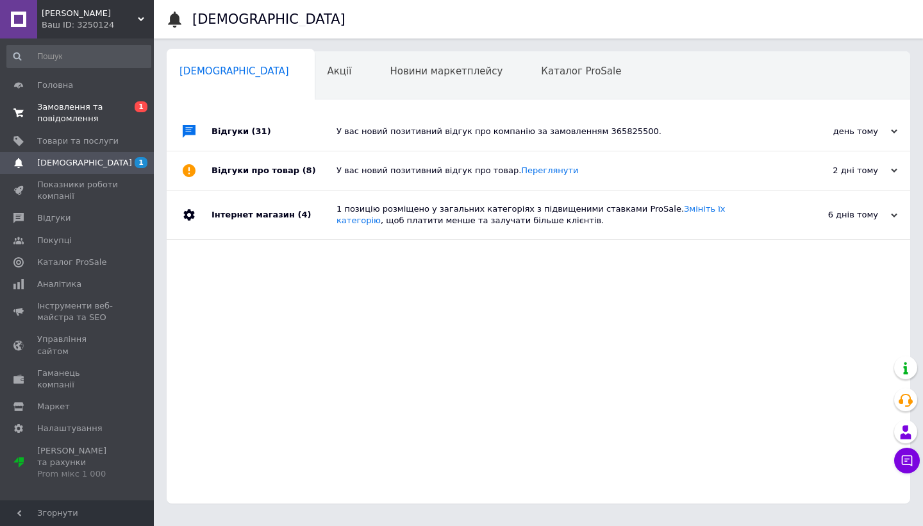
click at [318, 144] on div "Відгуки (31)" at bounding box center [274, 131] width 125 height 38
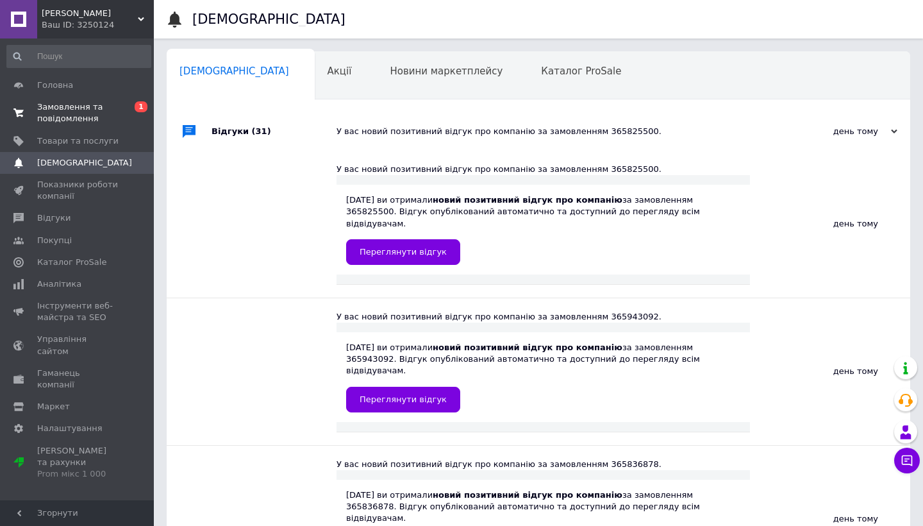
click at [317, 144] on div "Відгуки (31)" at bounding box center [274, 131] width 125 height 38
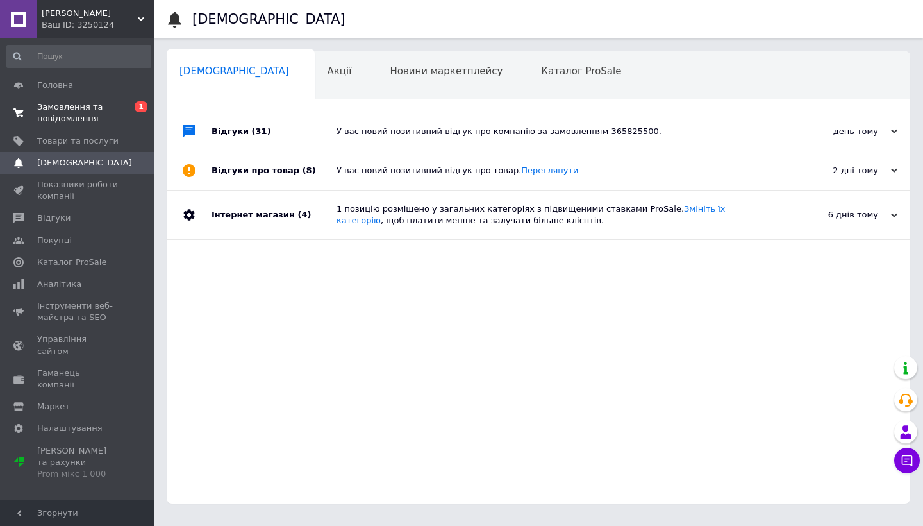
click at [121, 115] on span "0 1" at bounding box center [136, 112] width 35 height 23
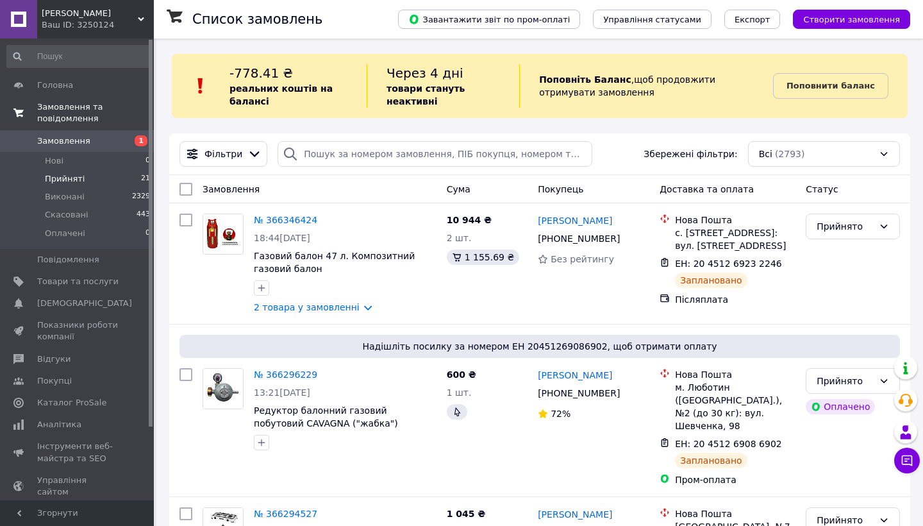
click at [126, 184] on li "Прийняті 21" at bounding box center [79, 179] width 158 height 18
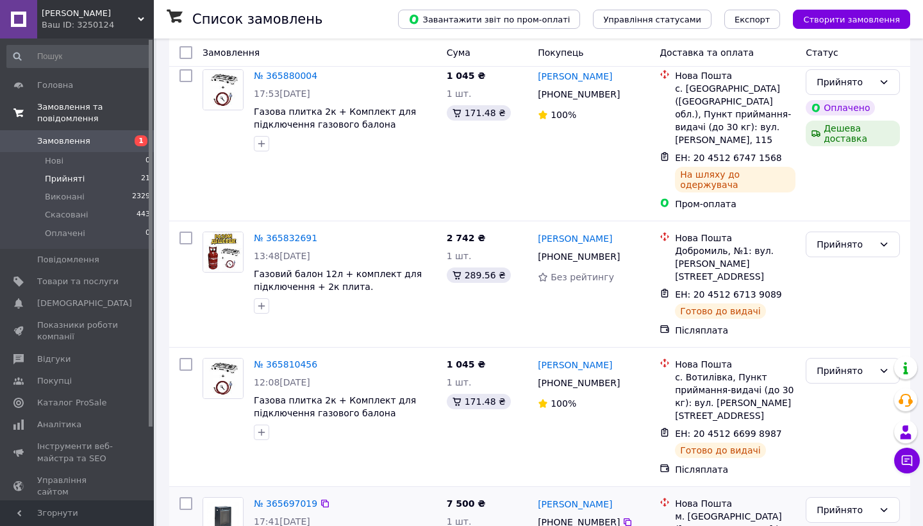
scroll to position [2467, 0]
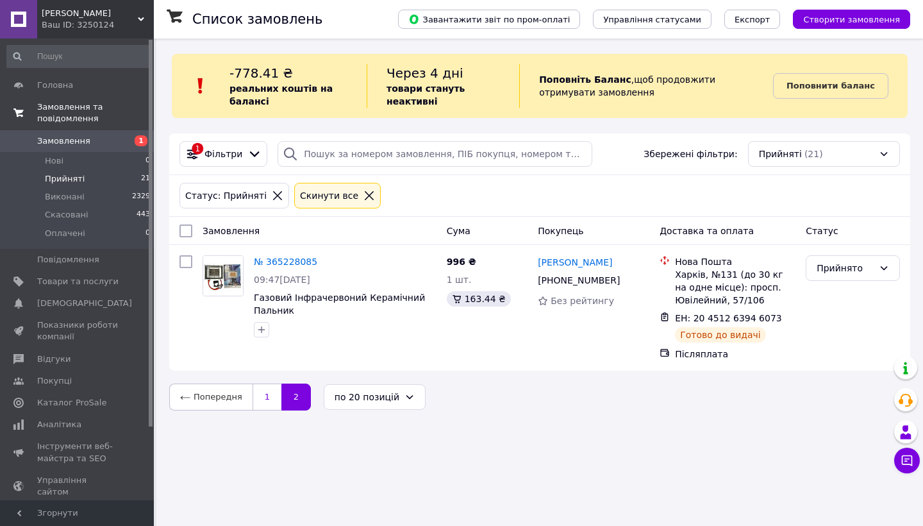
click at [272, 403] on link "1" at bounding box center [267, 396] width 29 height 27
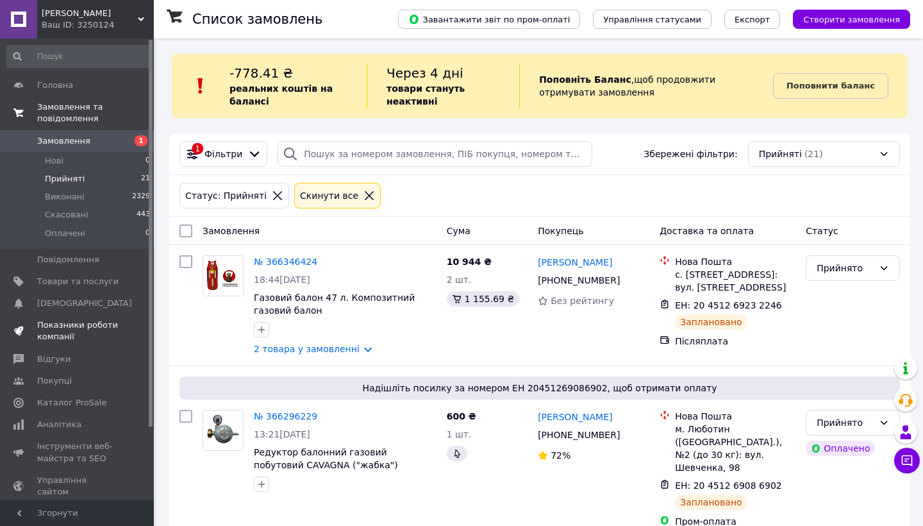
click at [120, 328] on span at bounding box center [136, 330] width 35 height 23
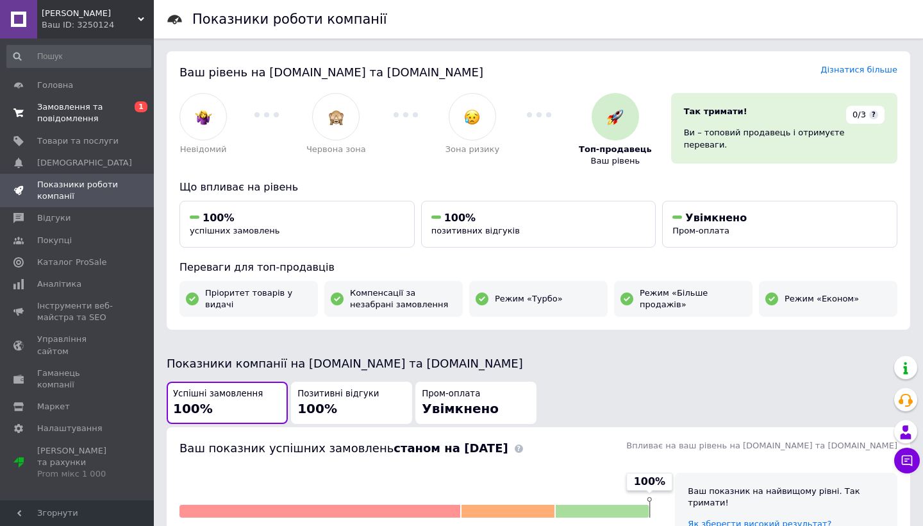
click at [92, 123] on span "Замовлення та повідомлення" at bounding box center [77, 112] width 81 height 23
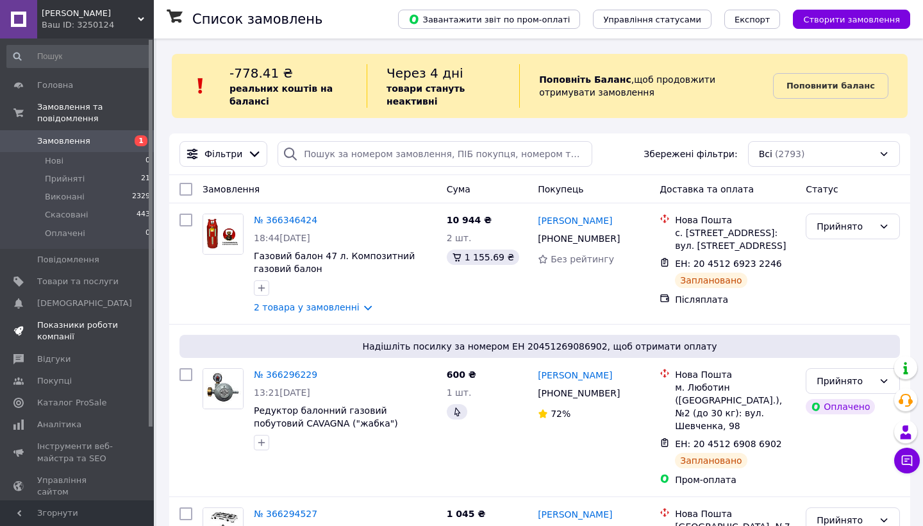
click at [102, 321] on span "Показники роботи компанії" at bounding box center [77, 330] width 81 height 23
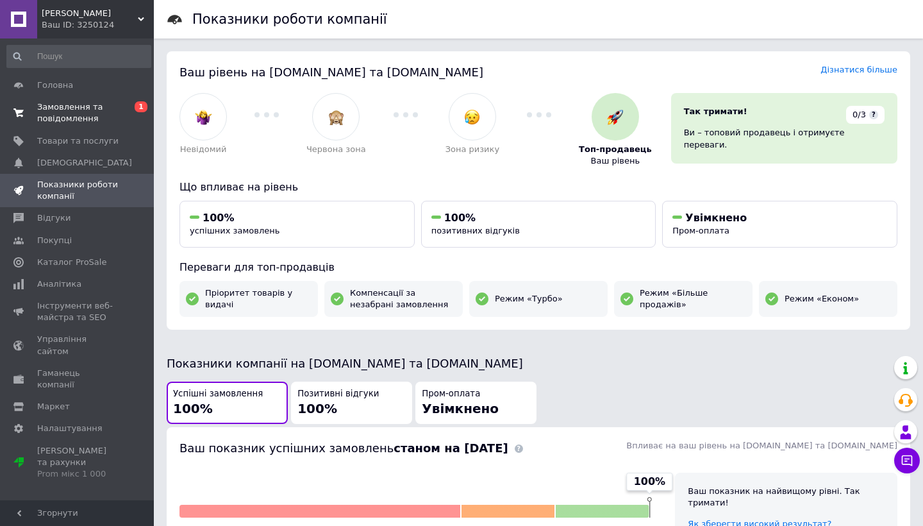
click at [106, 110] on span "Замовлення та повідомлення" at bounding box center [77, 112] width 81 height 23
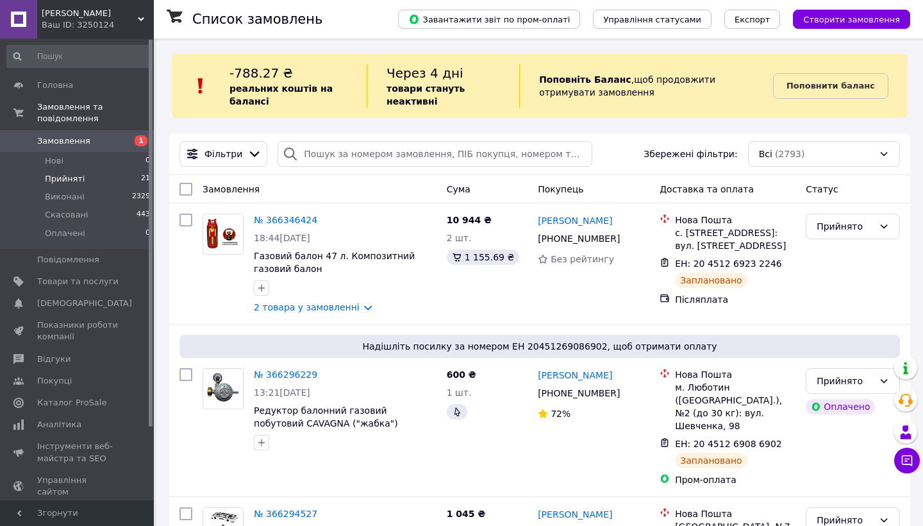
click at [82, 176] on li "Прийняті 21" at bounding box center [79, 179] width 158 height 18
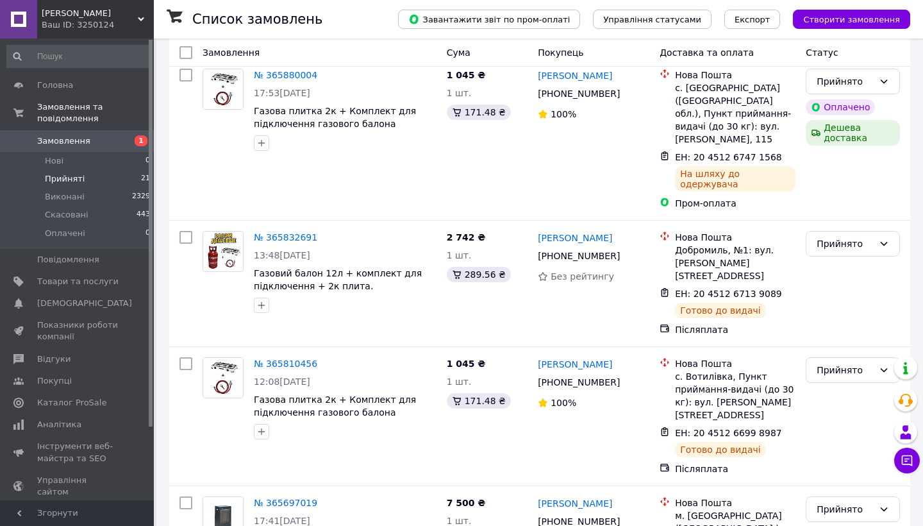
scroll to position [2467, 0]
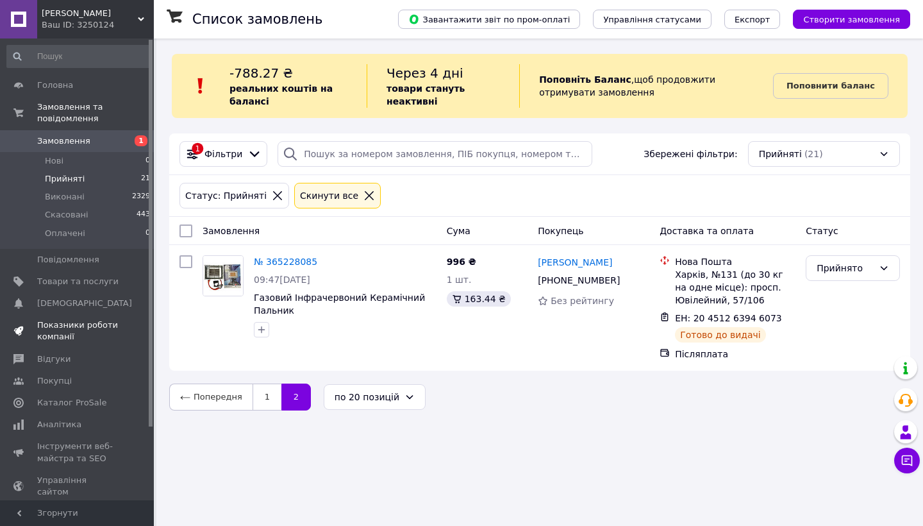
click at [61, 315] on link "Показники роботи компанії" at bounding box center [79, 330] width 158 height 33
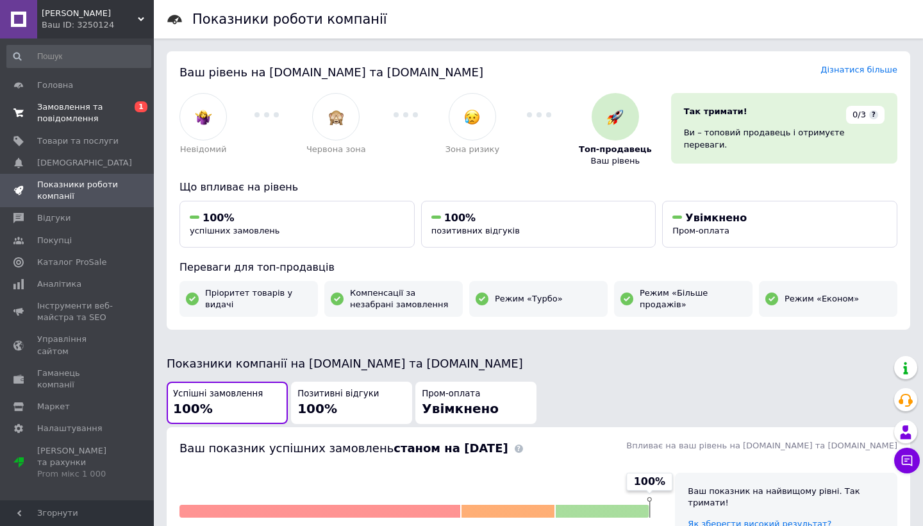
click at [96, 119] on span "Замовлення та повідомлення" at bounding box center [77, 112] width 81 height 23
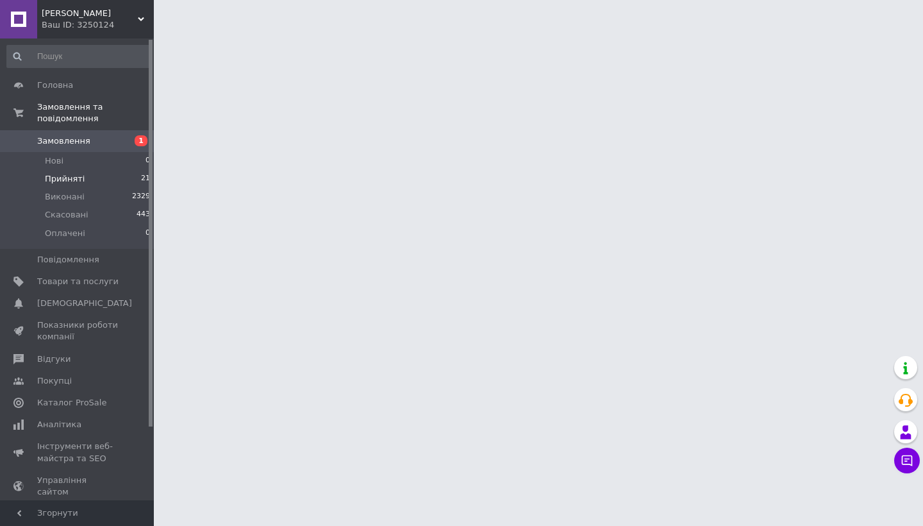
click at [103, 174] on li "Прийняті 21" at bounding box center [79, 179] width 158 height 18
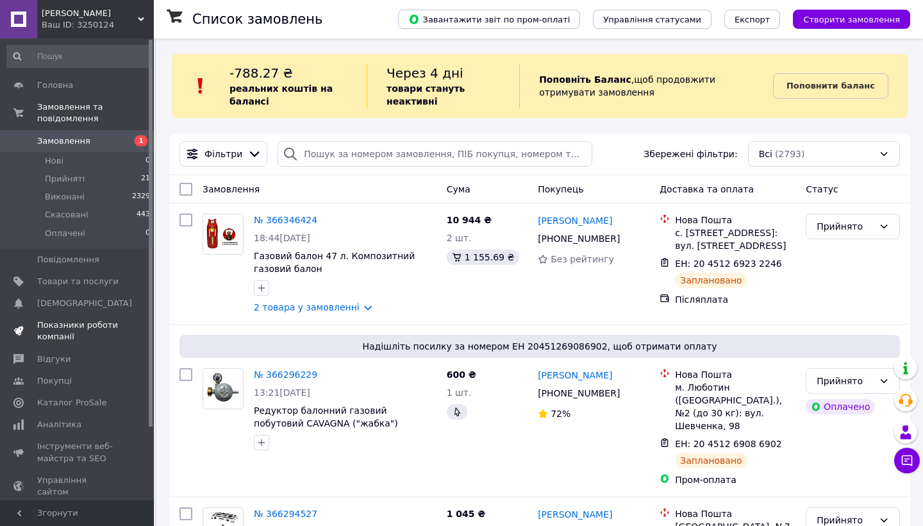
click at [98, 337] on span "Показники роботи компанії" at bounding box center [77, 330] width 81 height 23
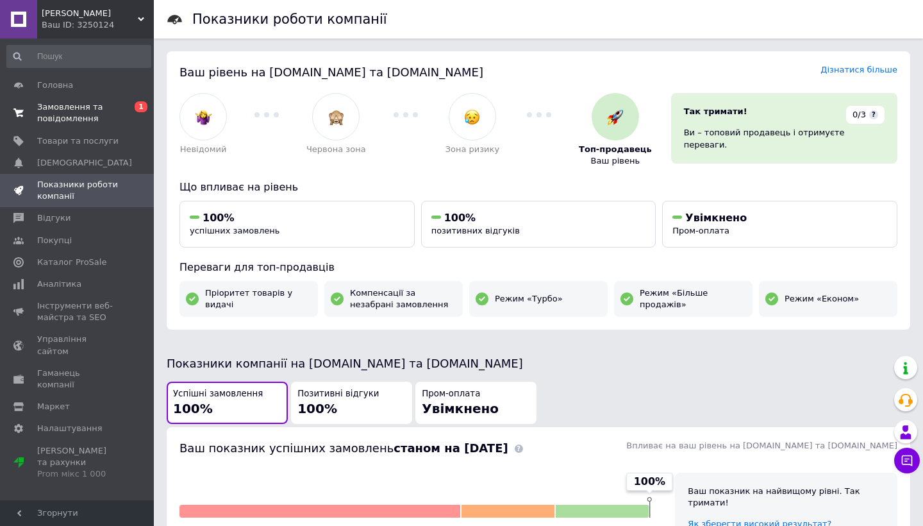
click at [126, 104] on span "0 1" at bounding box center [136, 112] width 35 height 23
